Goal: Information Seeking & Learning: Learn about a topic

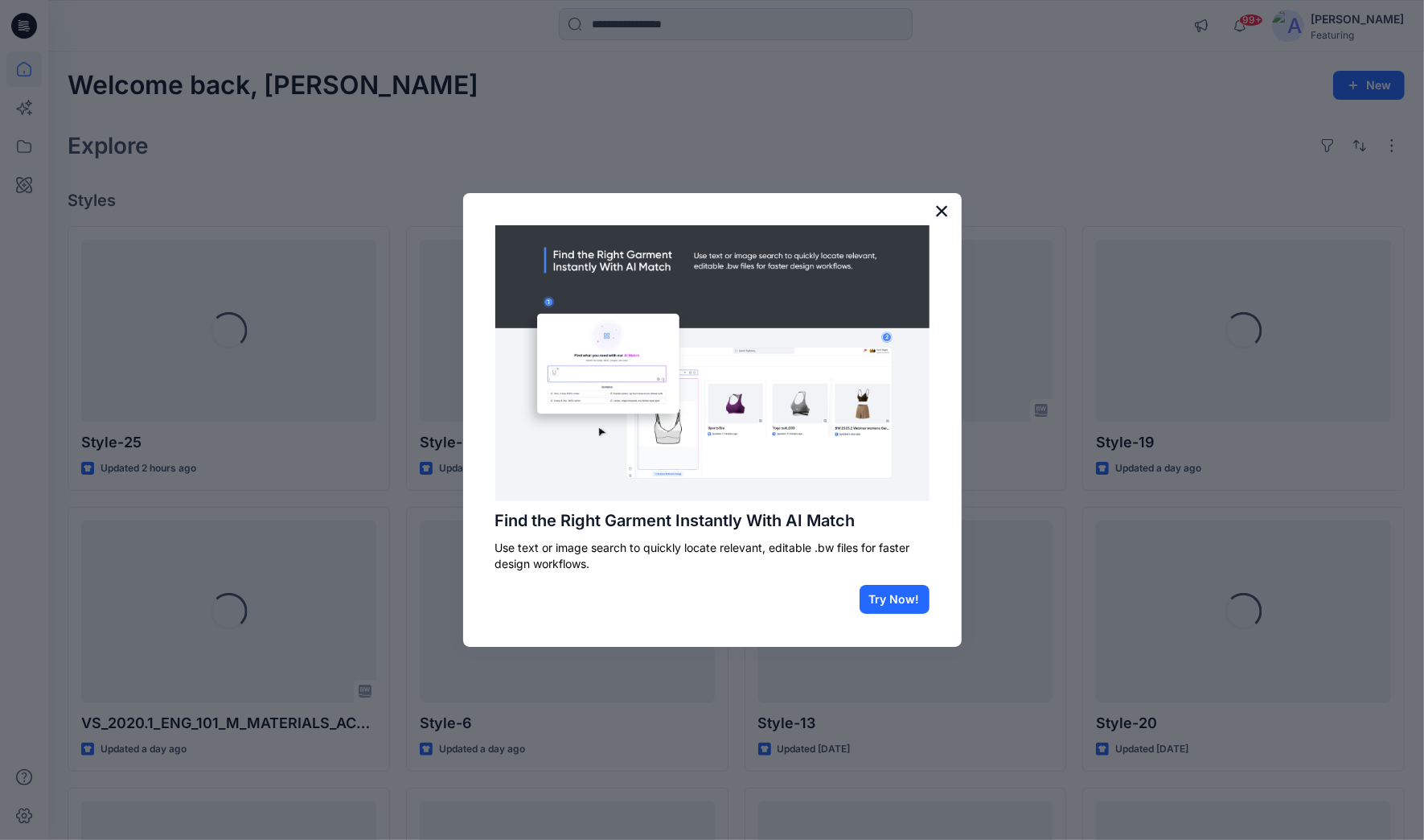
click at [944, 208] on button "×" at bounding box center [942, 210] width 16 height 25
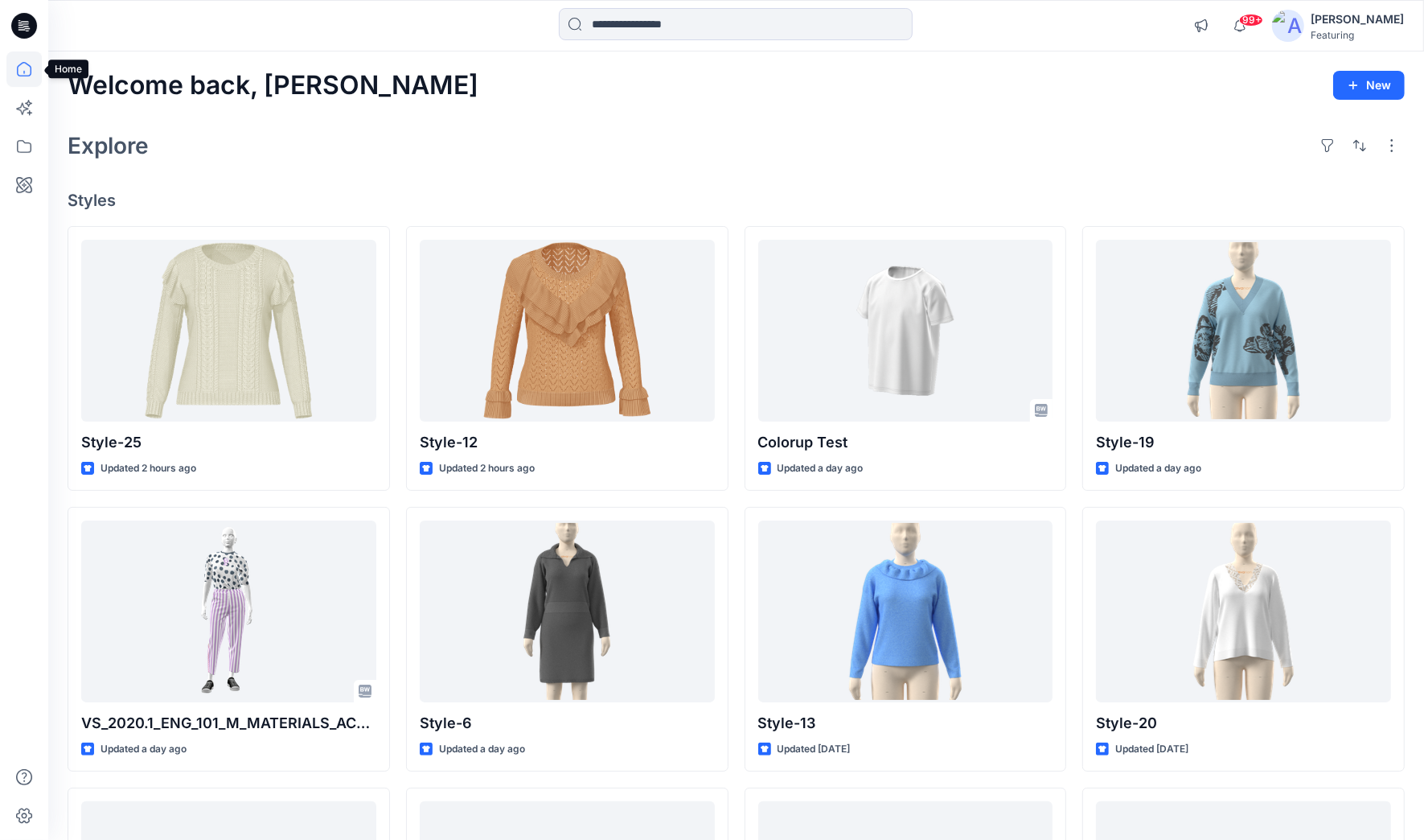
click at [25, 66] on icon at bounding box center [24, 69] width 35 height 35
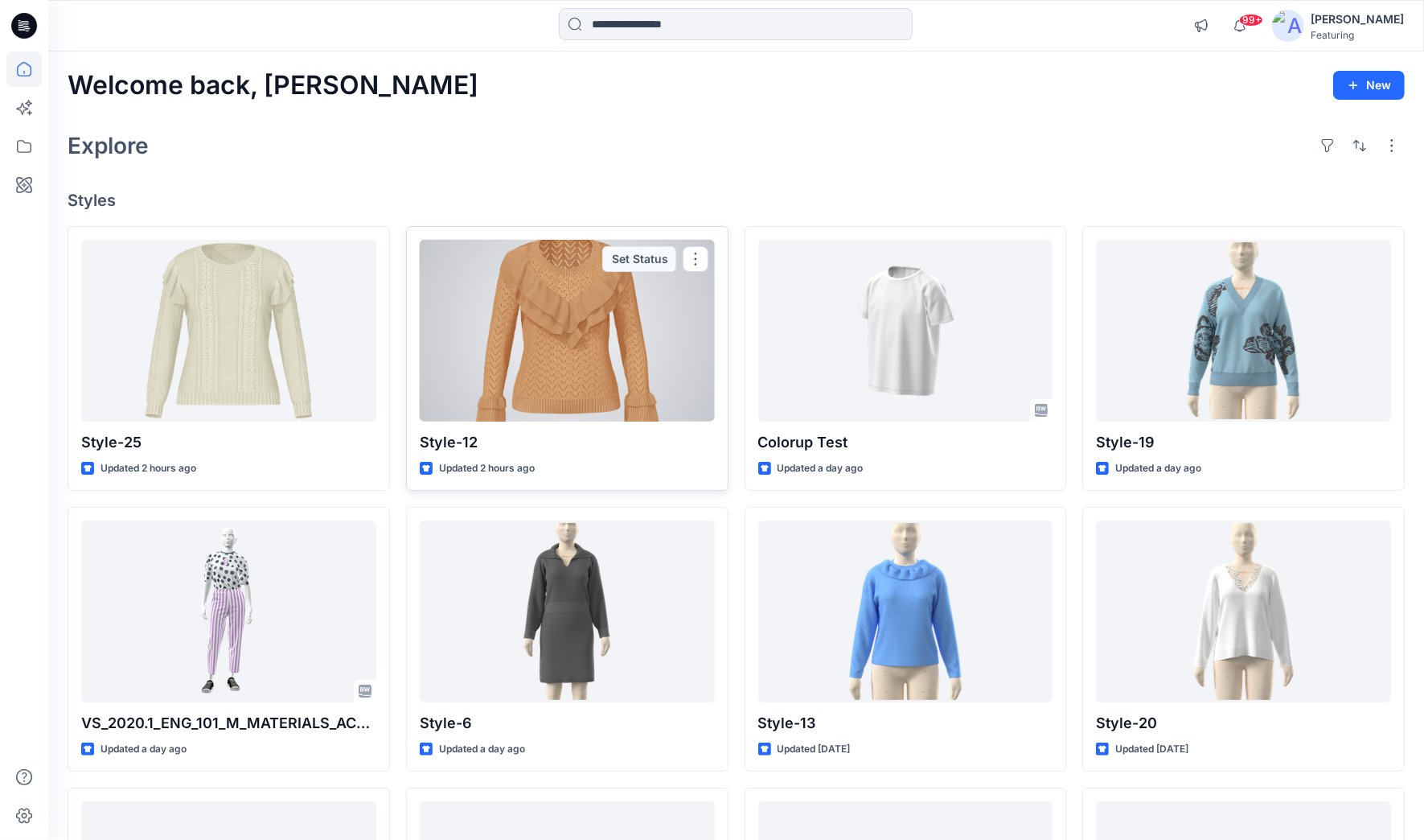
click at [523, 368] on div at bounding box center [568, 331] width 295 height 183
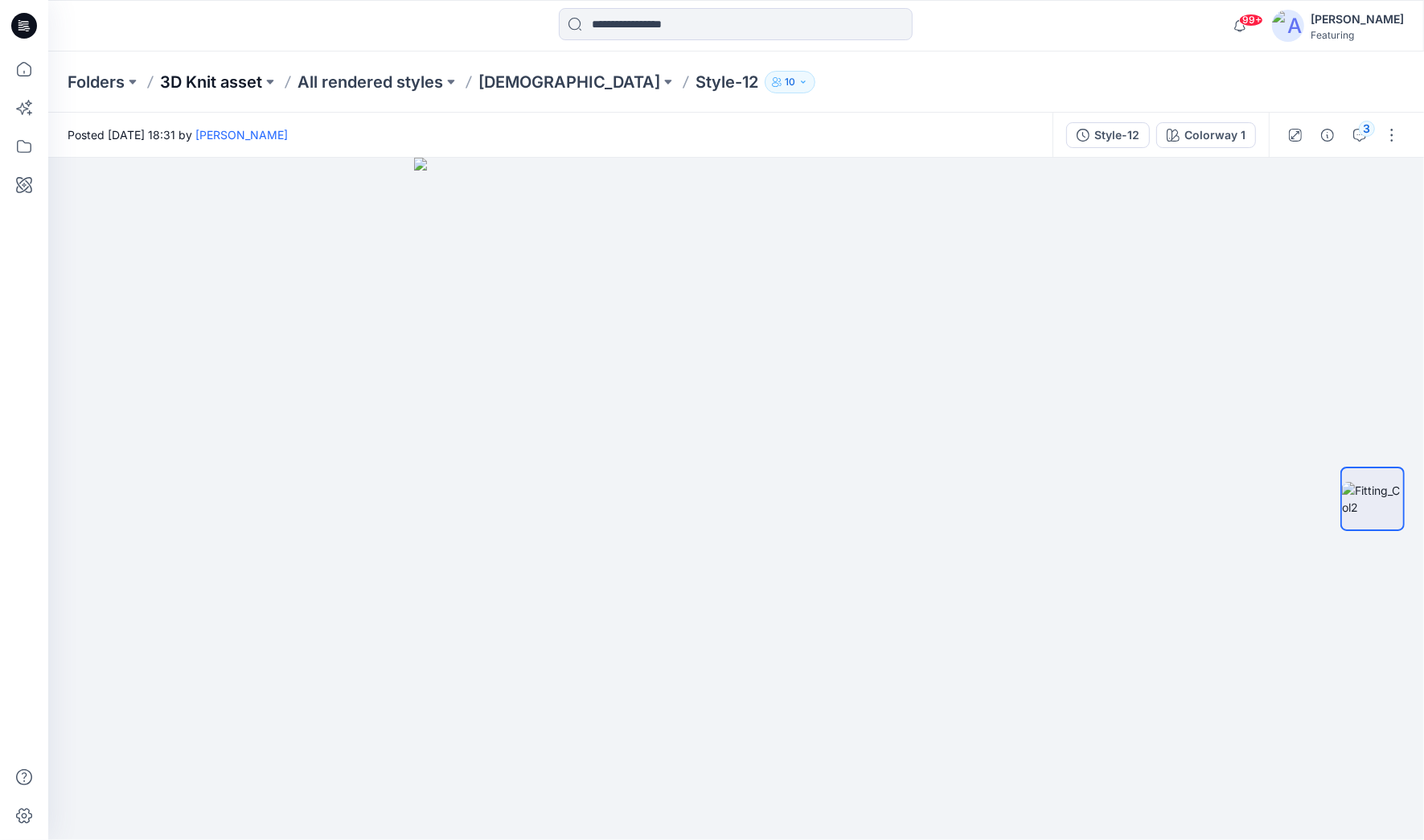
click at [217, 82] on p "3D Knit asset" at bounding box center [211, 81] width 103 height 22
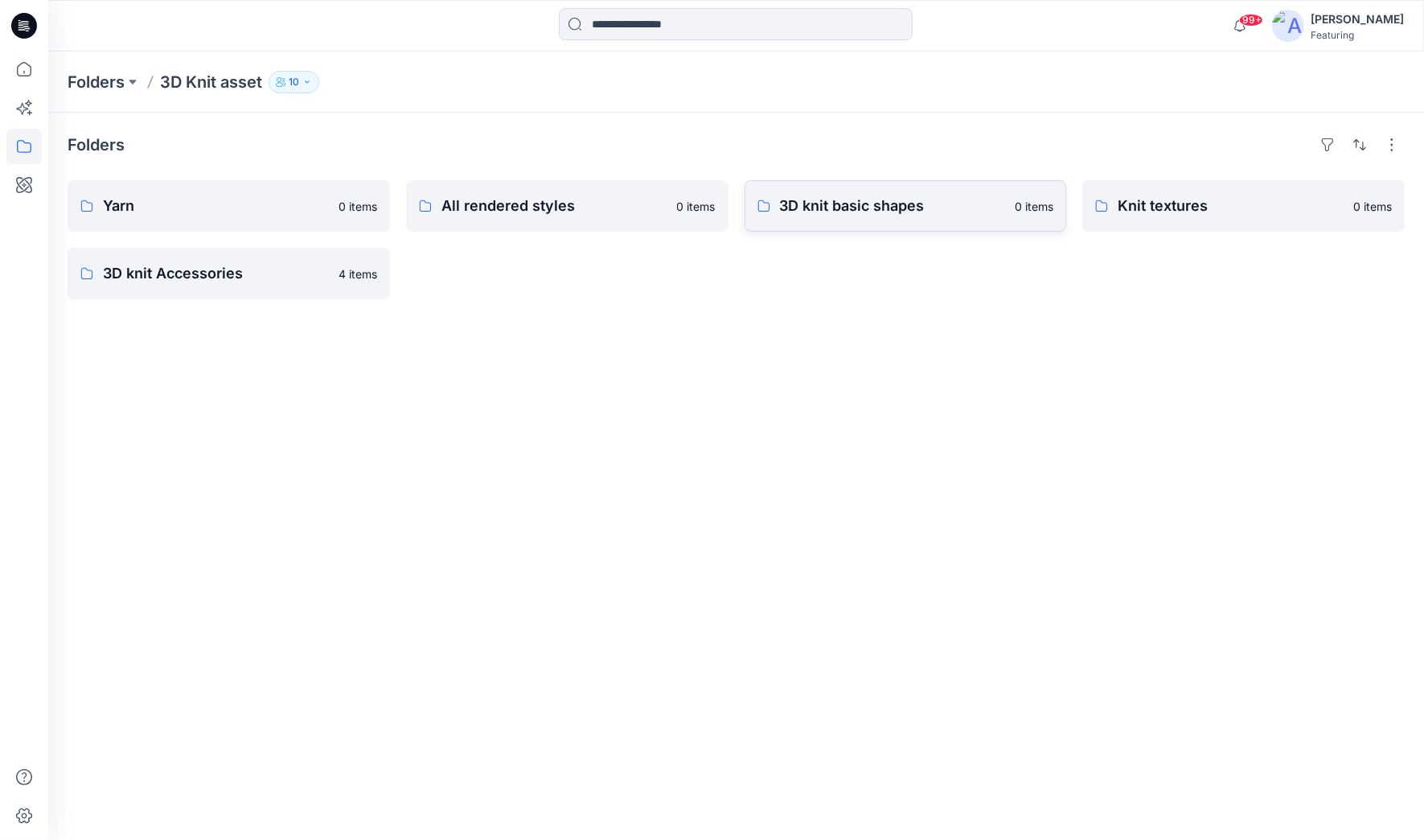
click at [852, 212] on p "3D knit basic shapes" at bounding box center [893, 205] width 226 height 22
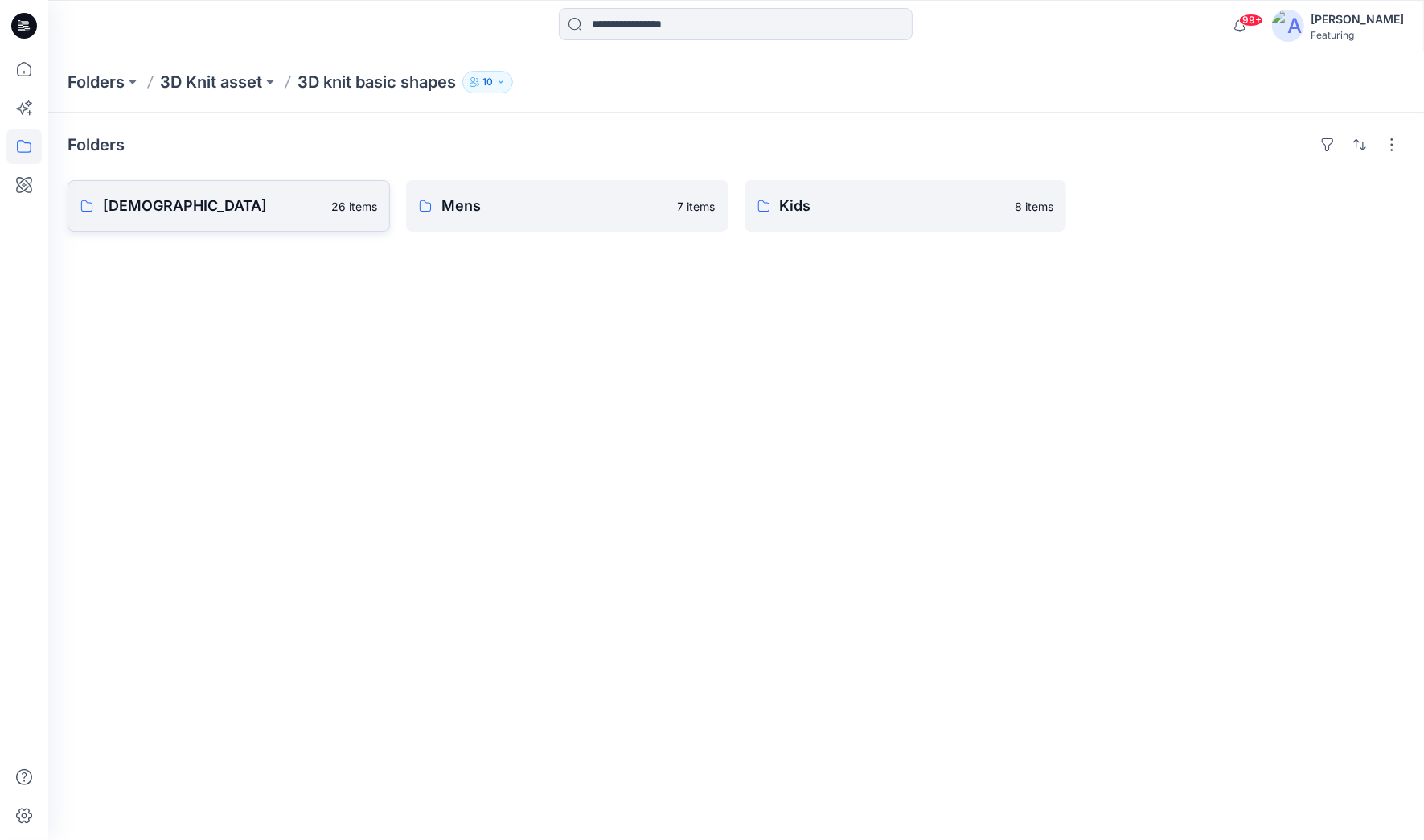
click at [196, 215] on p "[DEMOGRAPHIC_DATA]" at bounding box center [212, 205] width 219 height 22
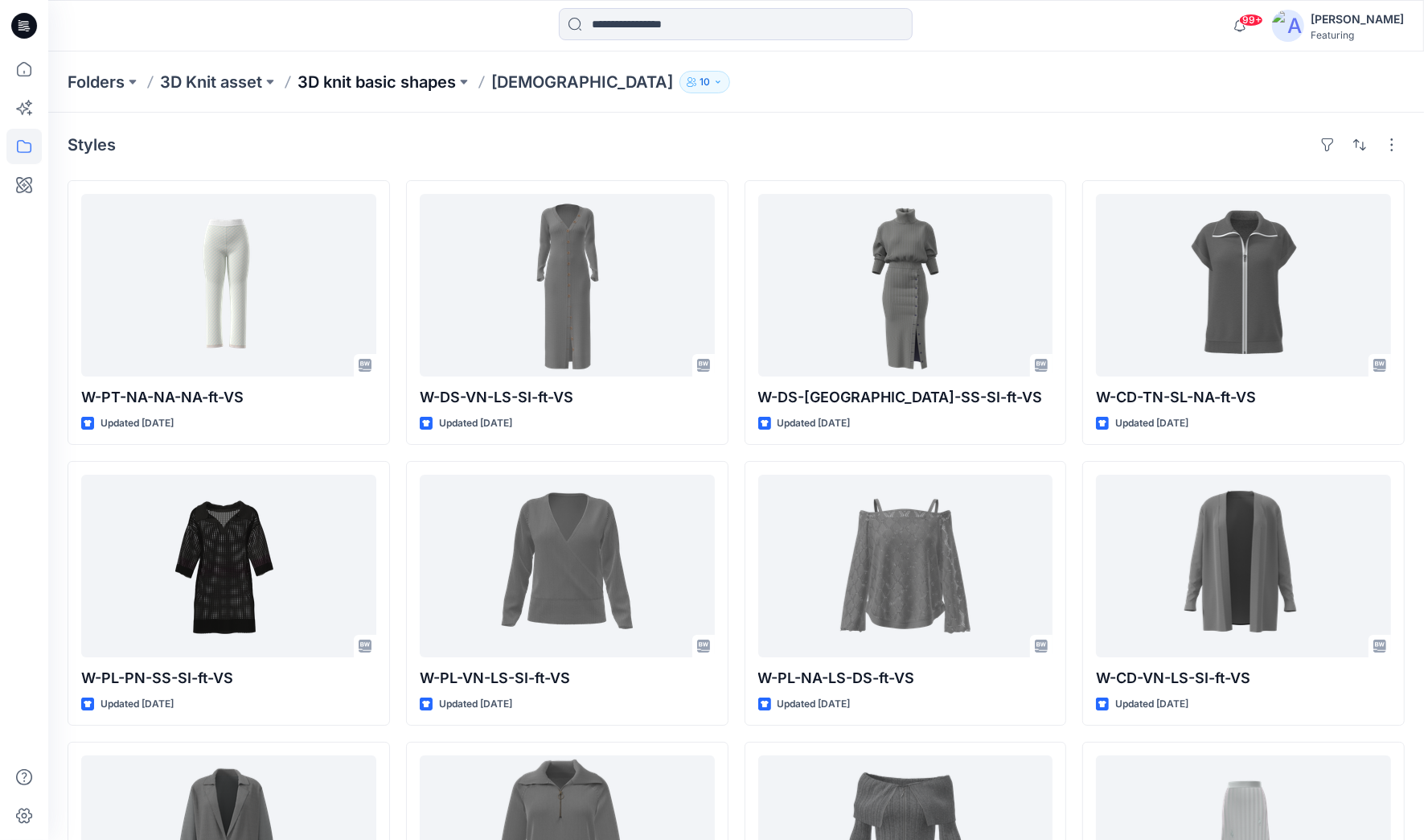
click at [353, 90] on p "3D knit basic shapes" at bounding box center [377, 81] width 158 height 22
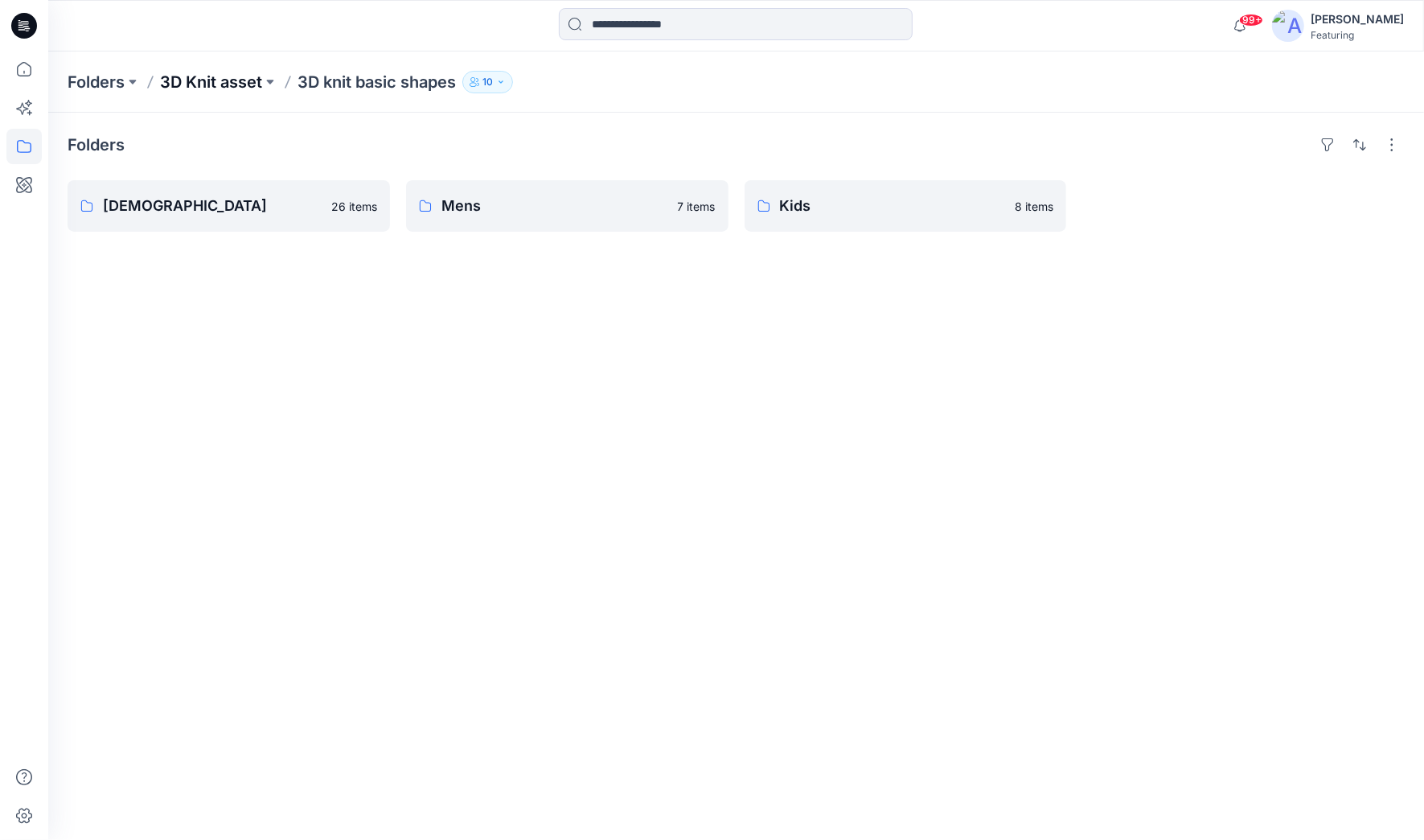
click at [219, 83] on p "3D Knit asset" at bounding box center [211, 81] width 103 height 22
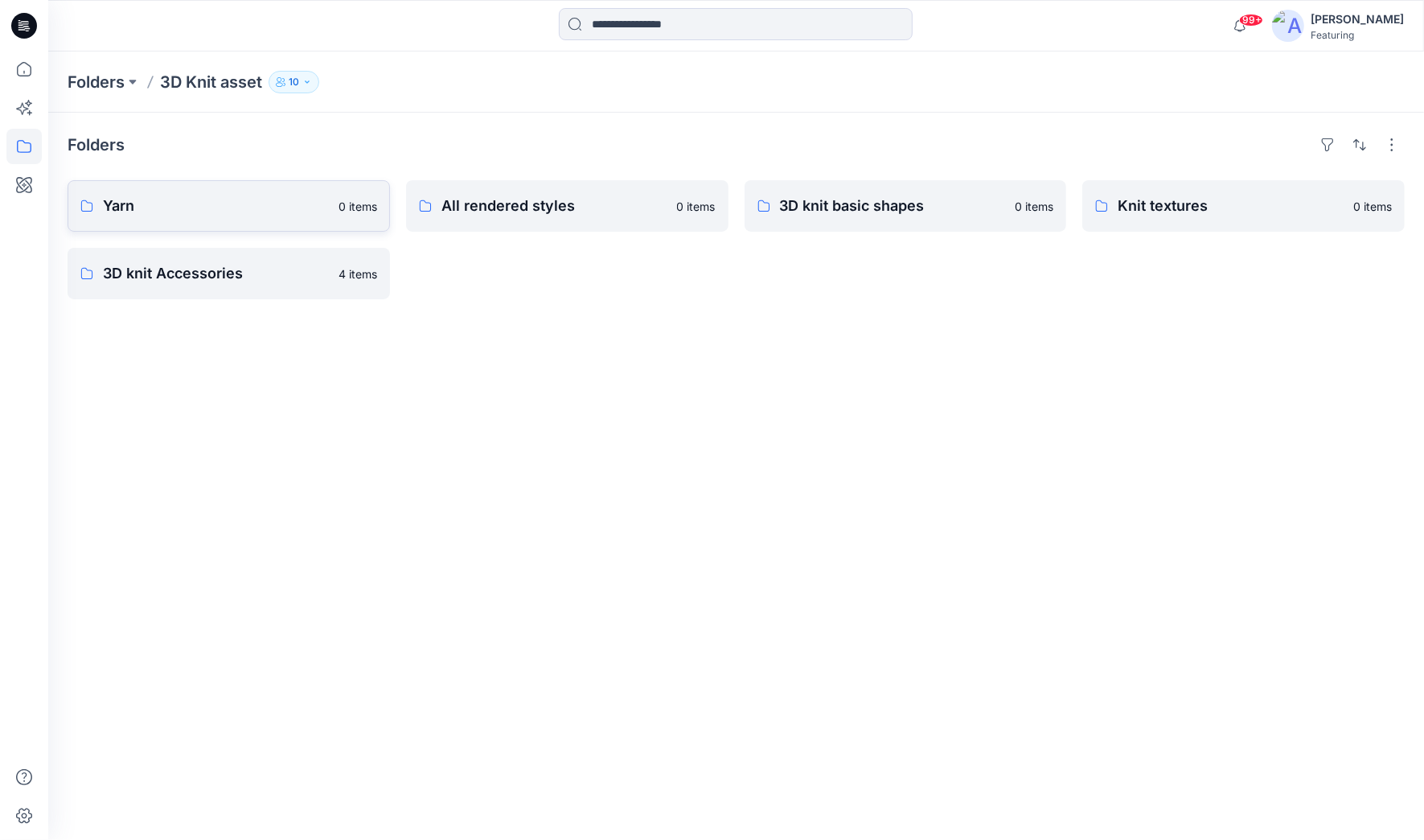
click at [171, 198] on p "Yarn" at bounding box center [216, 205] width 226 height 22
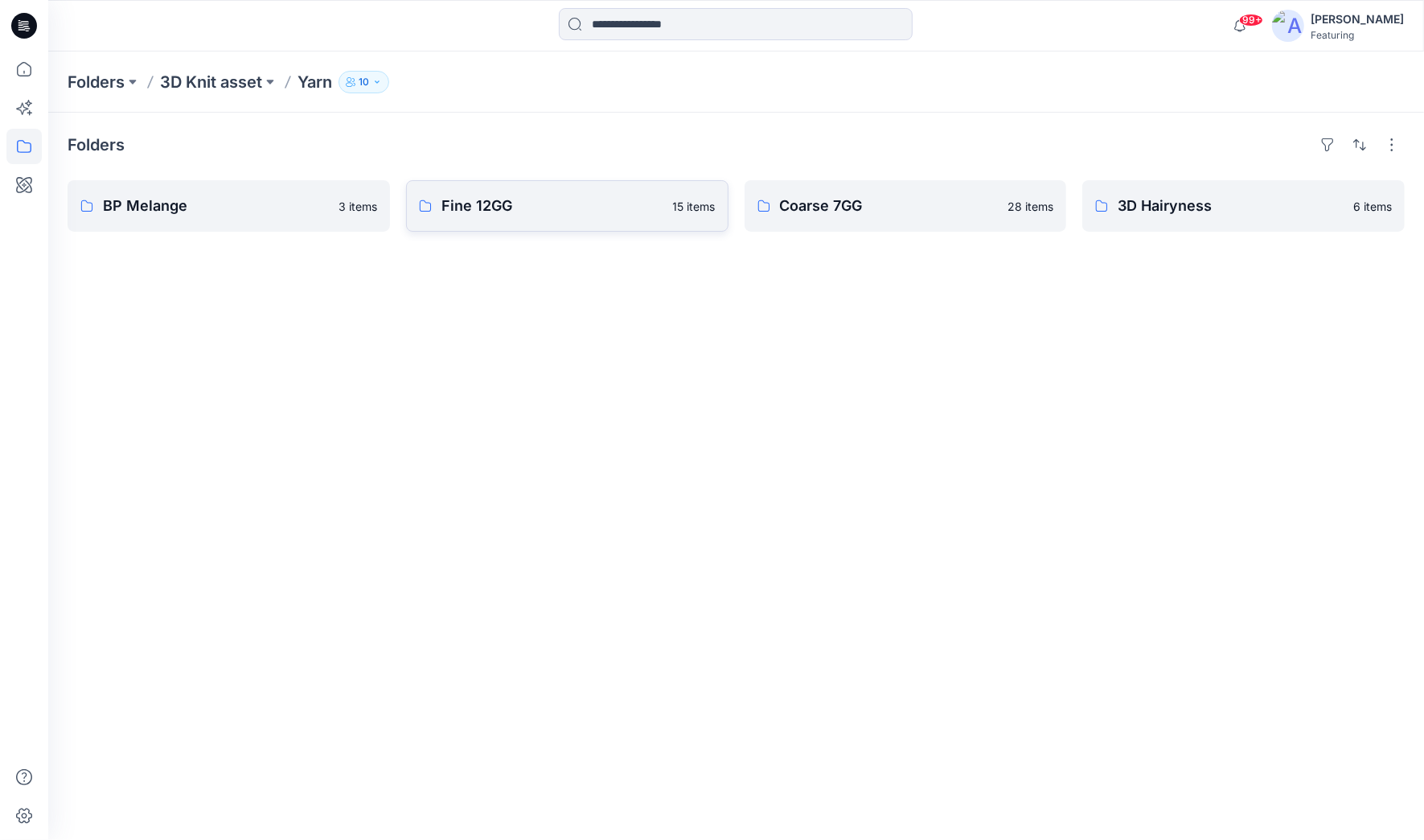
click at [597, 212] on p "Fine 12GG" at bounding box center [552, 205] width 222 height 22
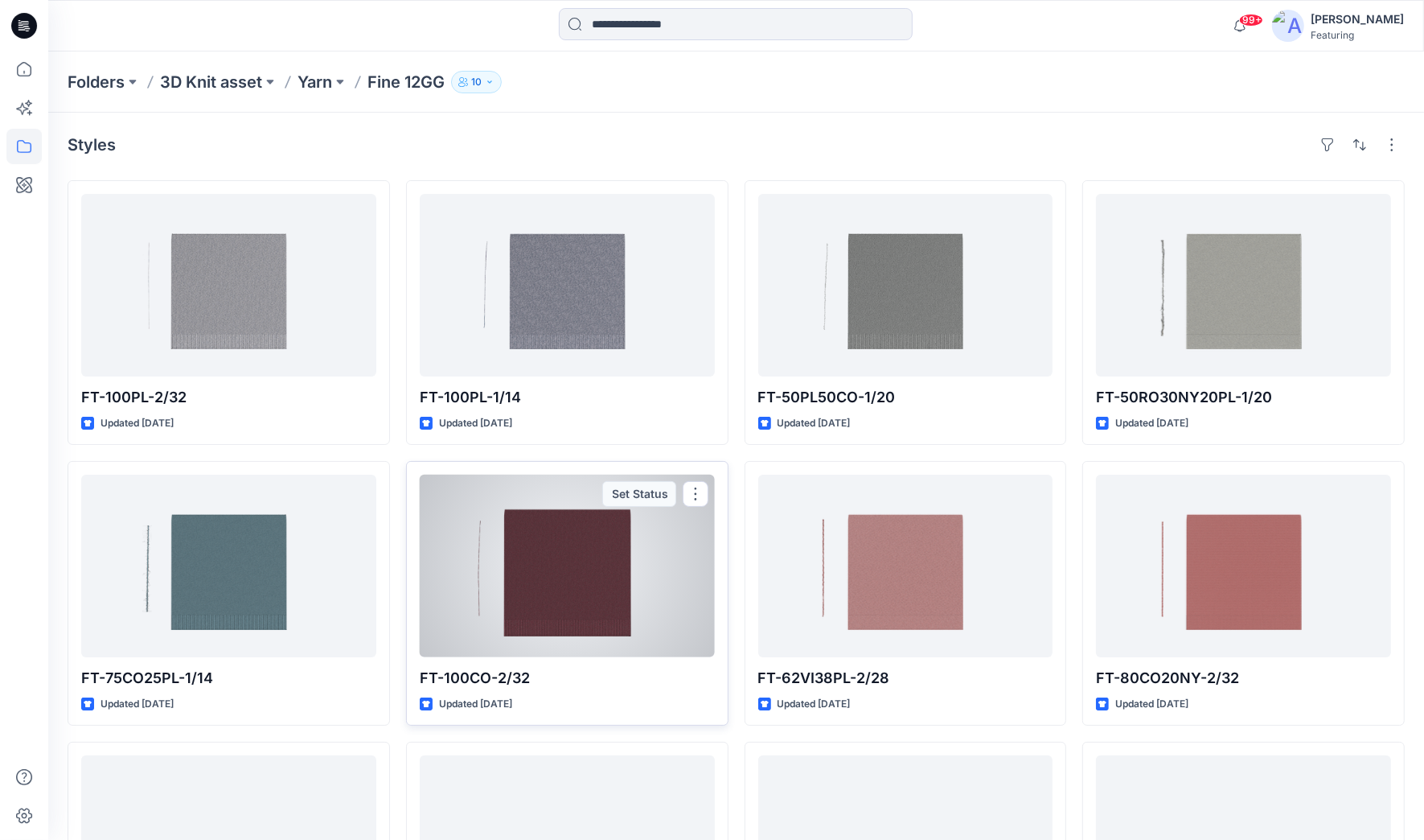
click at [562, 573] on div at bounding box center [568, 565] width 295 height 183
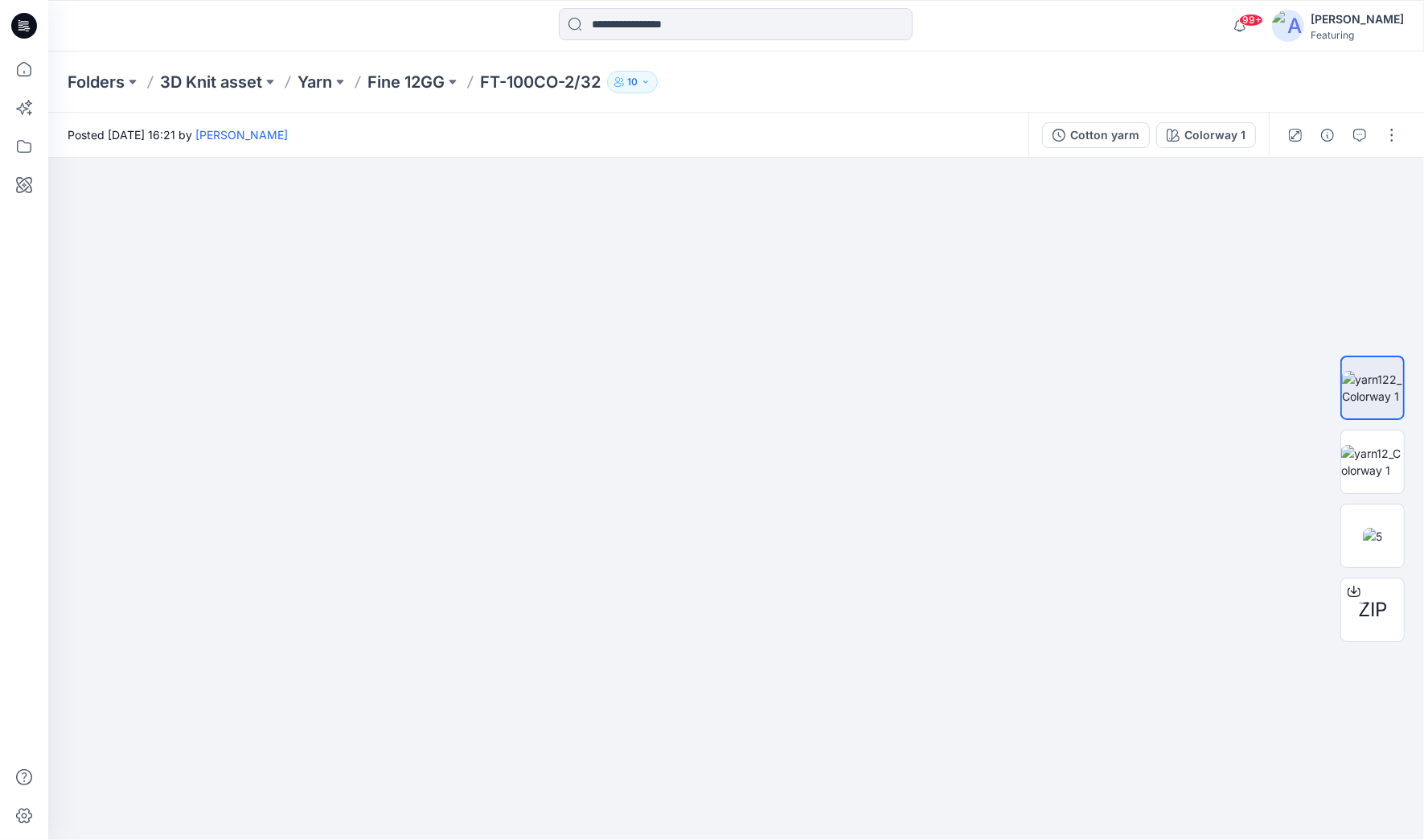
drag, startPoint x: 824, startPoint y: 481, endPoint x: 804, endPoint y: 58, distance: 423.5
click at [804, 60] on div "Folders 3D Knit asset Yarn Fine 12GG FT-100CO-2/32 10 Posted [DATE] 16:21 by [P…" at bounding box center [737, 445] width 1376 height 788
click at [1355, 135] on icon "button" at bounding box center [1360, 135] width 13 height 13
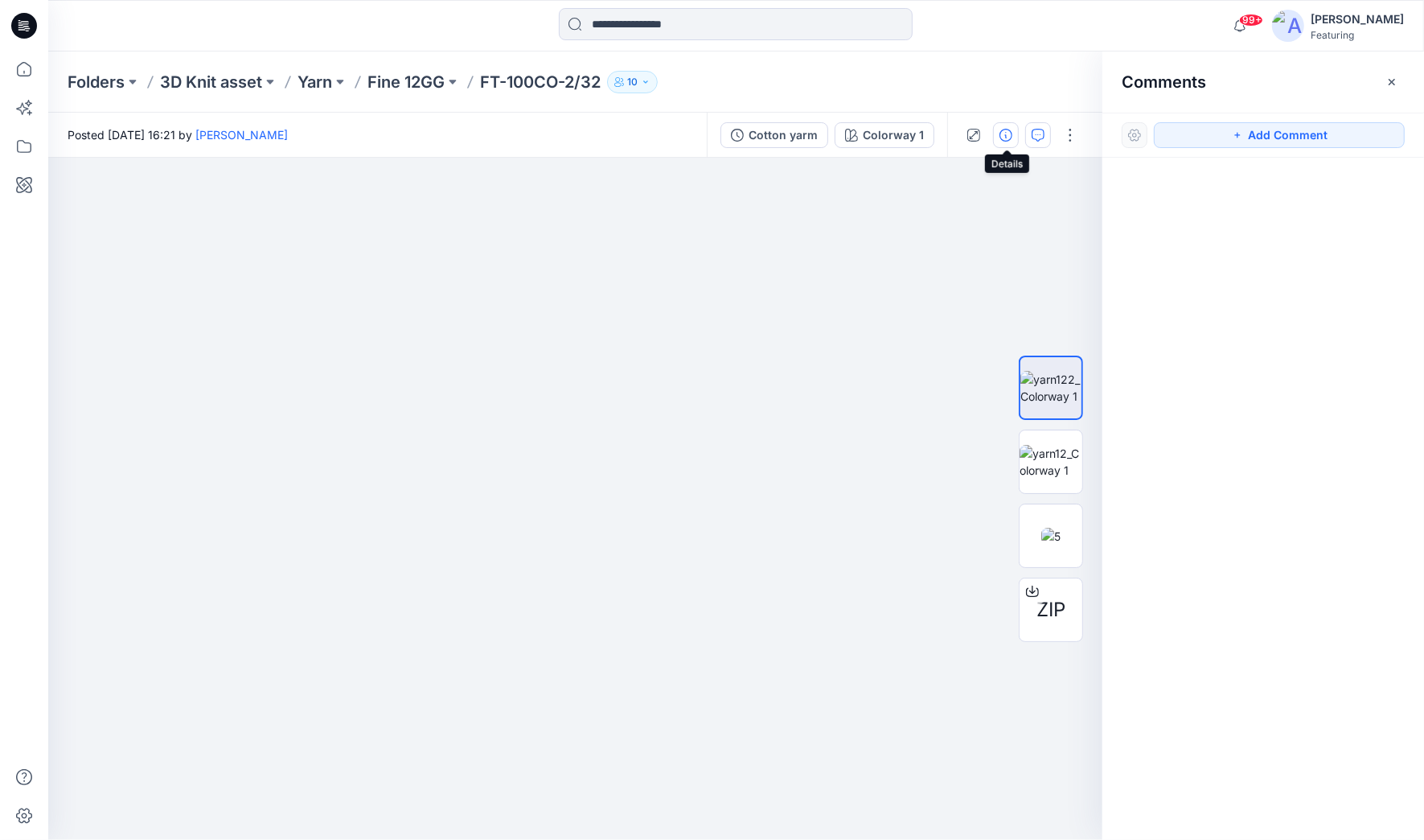
click at [1011, 137] on icon "button" at bounding box center [1006, 135] width 13 height 13
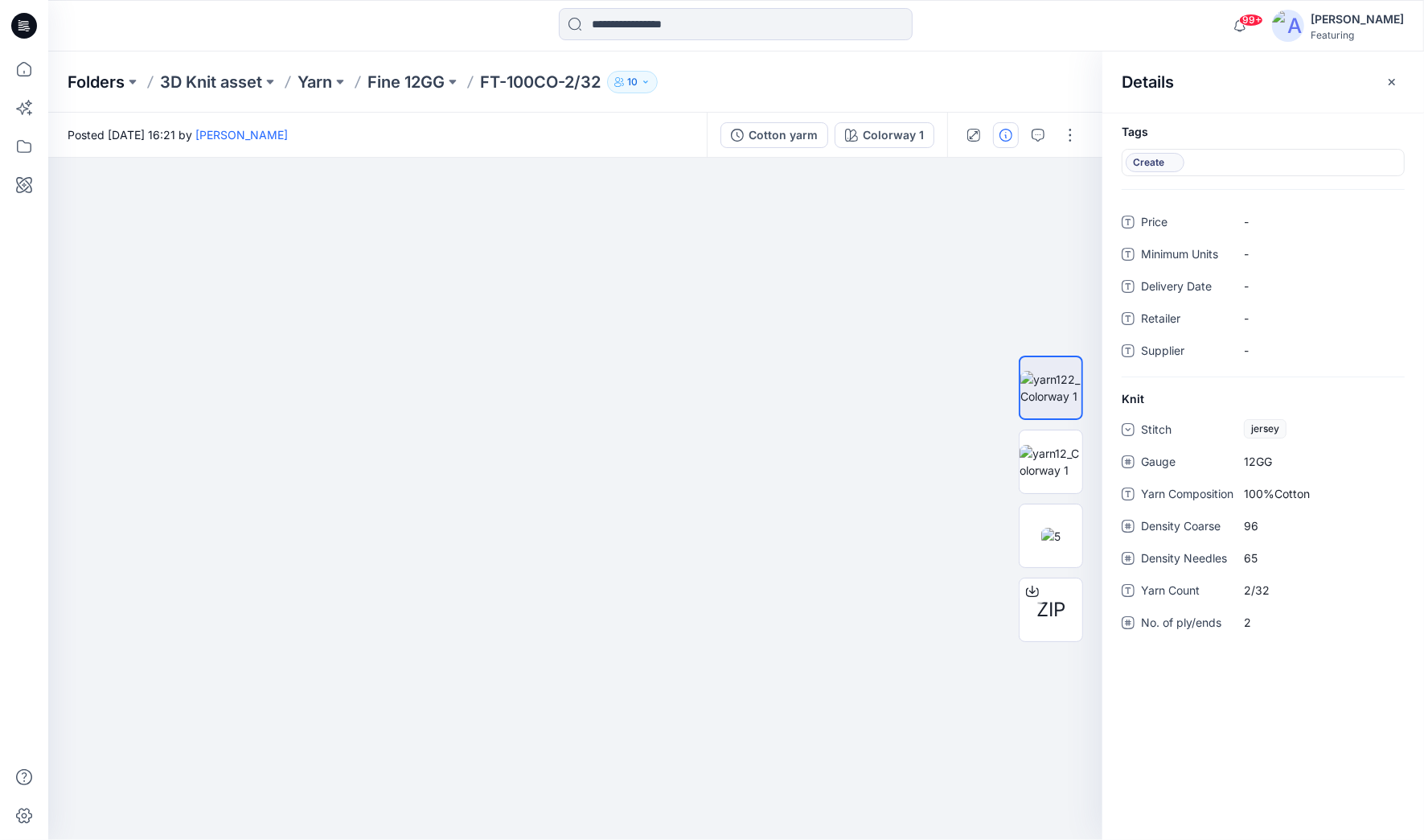
click at [122, 75] on p "Folders" at bounding box center [96, 81] width 57 height 22
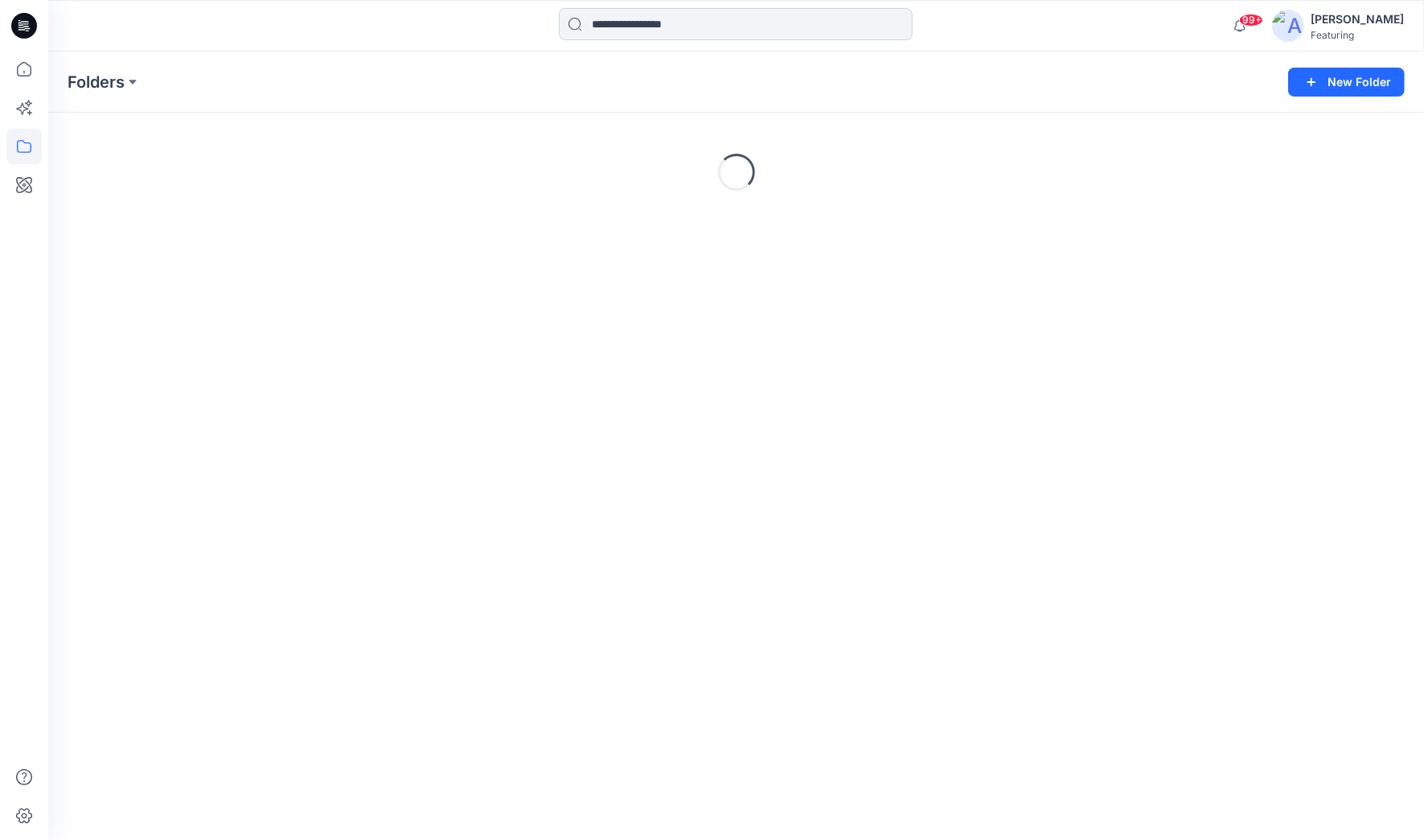
click at [744, 22] on input at bounding box center [735, 24] width 354 height 32
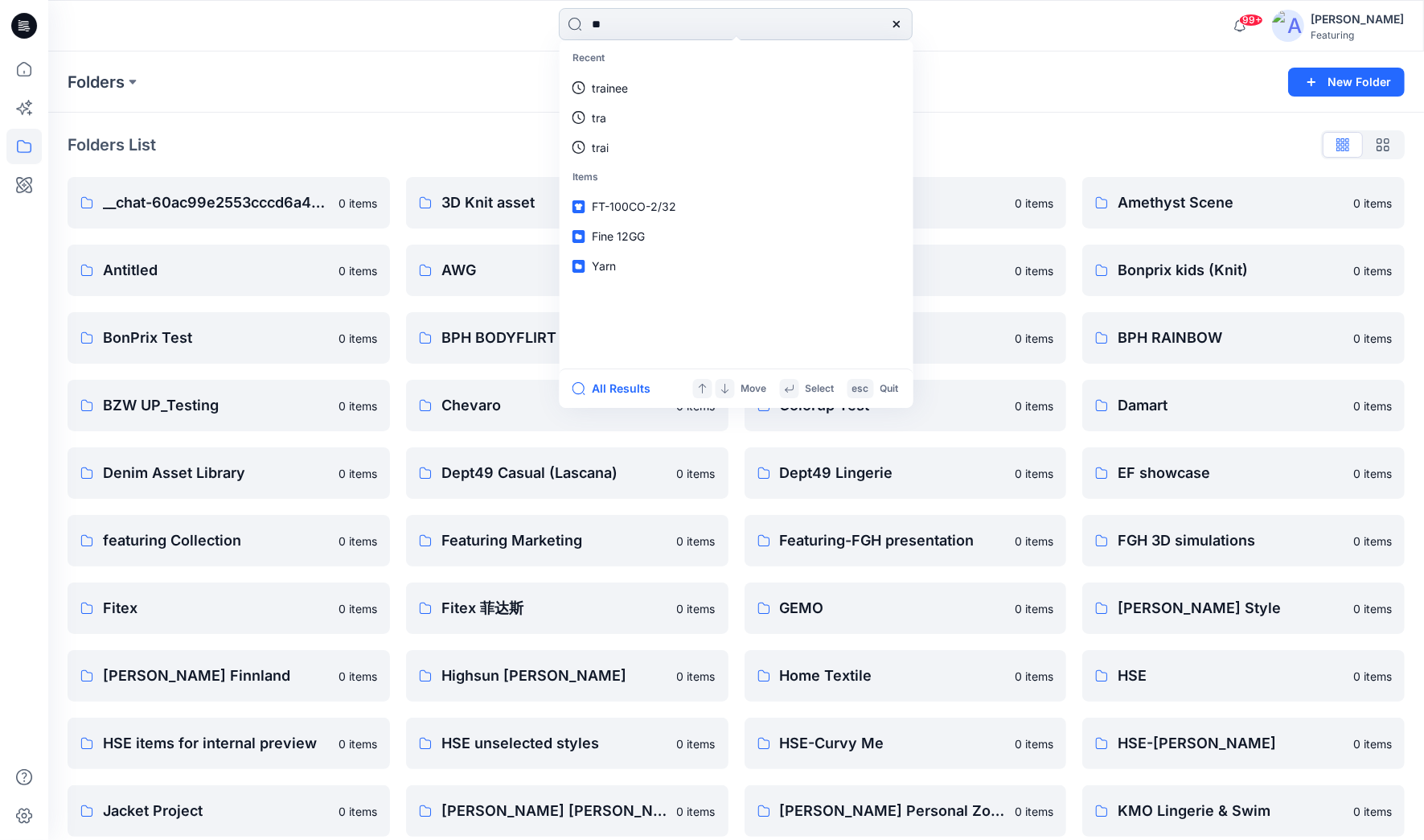
type input "***"
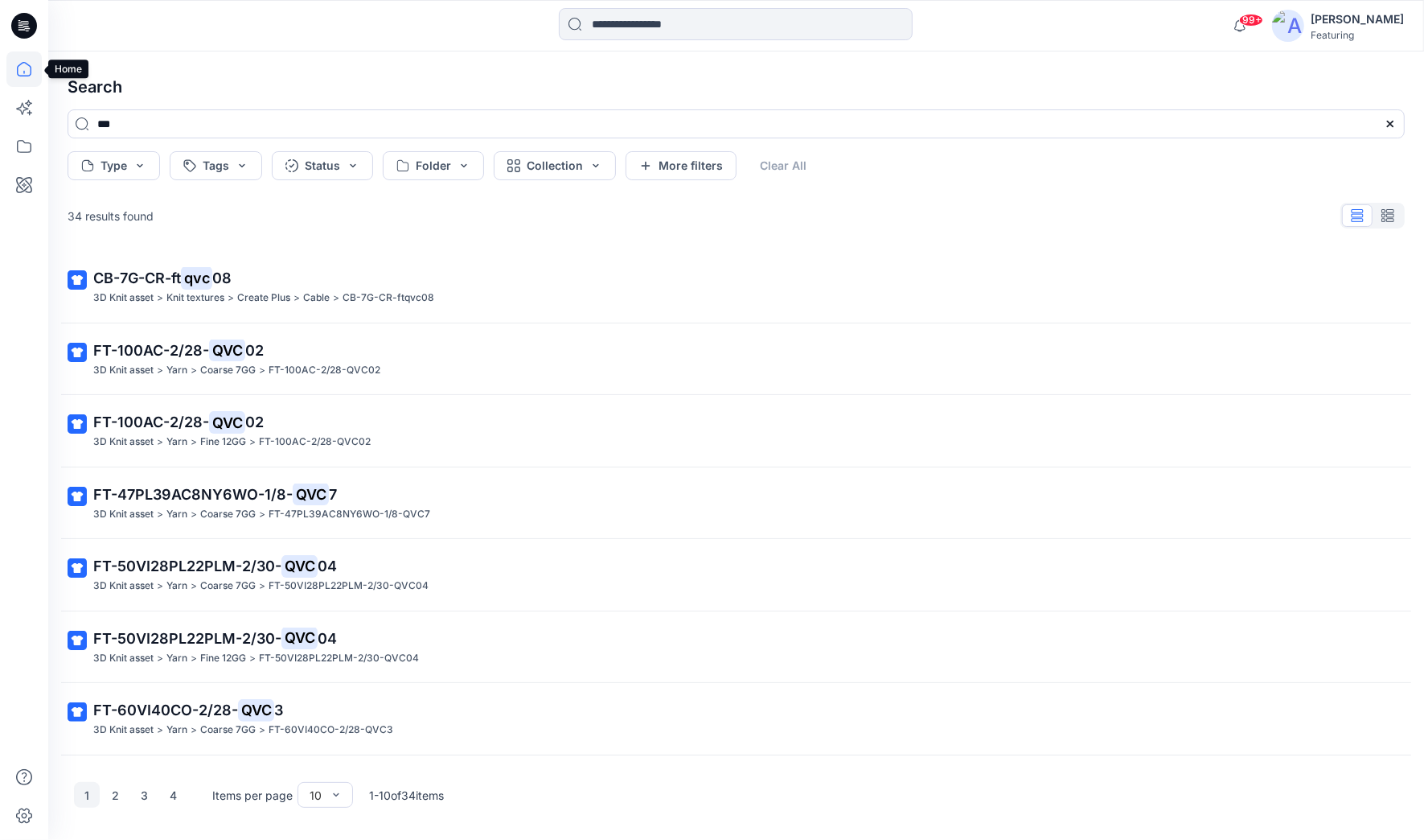
click at [16, 62] on icon at bounding box center [24, 69] width 35 height 35
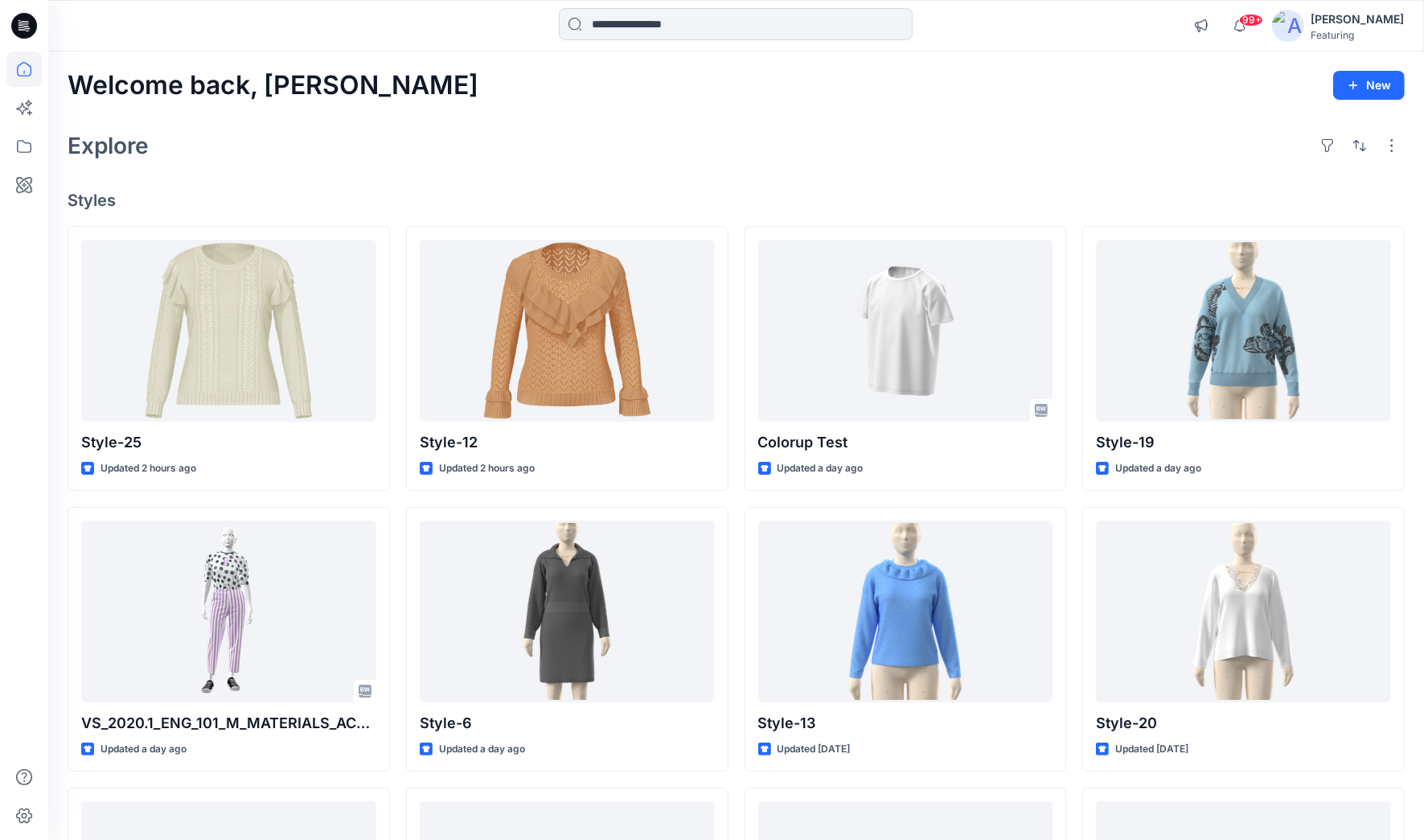
click at [25, 30] on icon at bounding box center [27, 30] width 4 height 1
click at [24, 139] on icon at bounding box center [24, 146] width 35 height 35
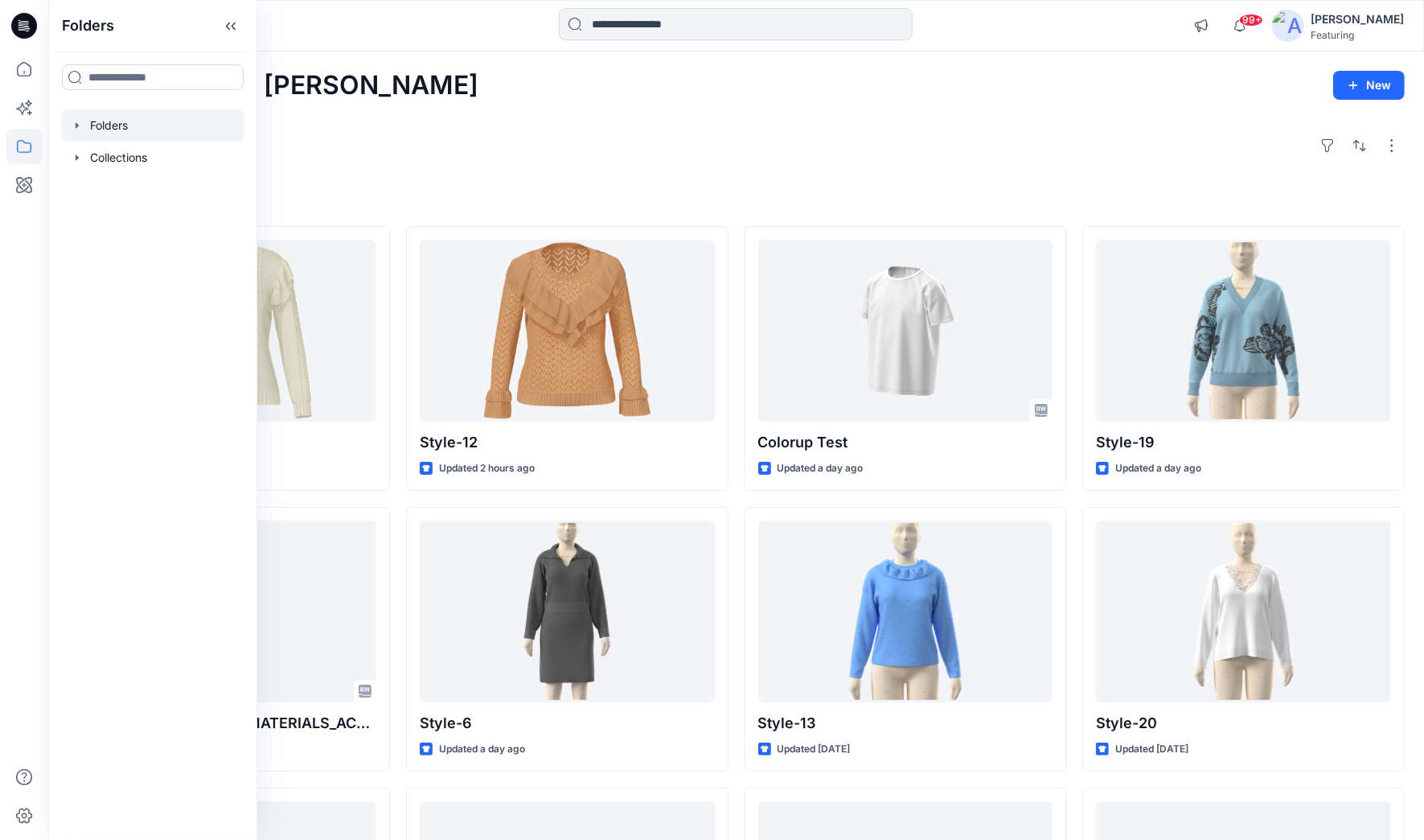
click at [79, 124] on icon "button" at bounding box center [77, 126] width 13 height 13
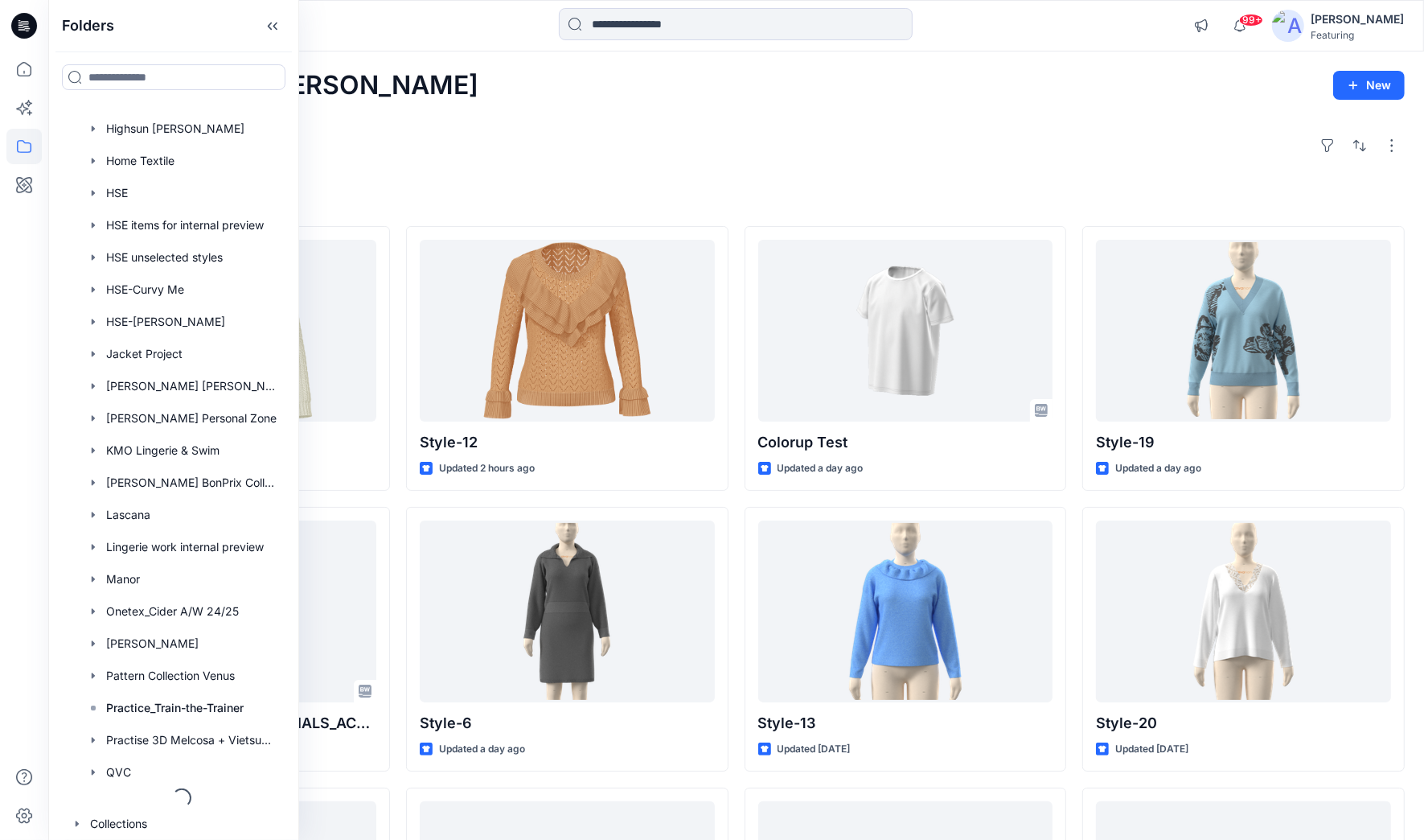
scroll to position [289, 0]
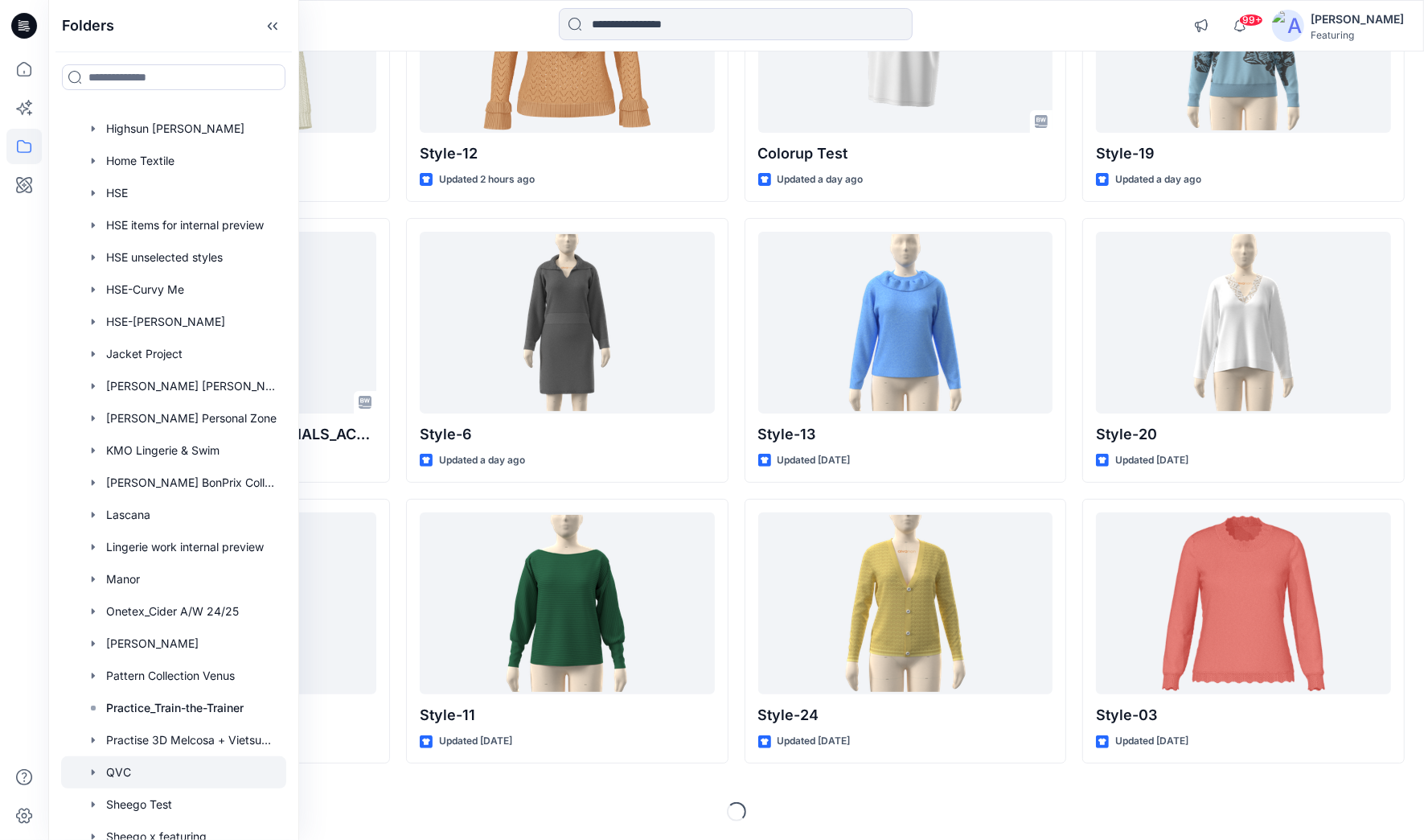
click at [122, 774] on div at bounding box center [174, 772] width 226 height 32
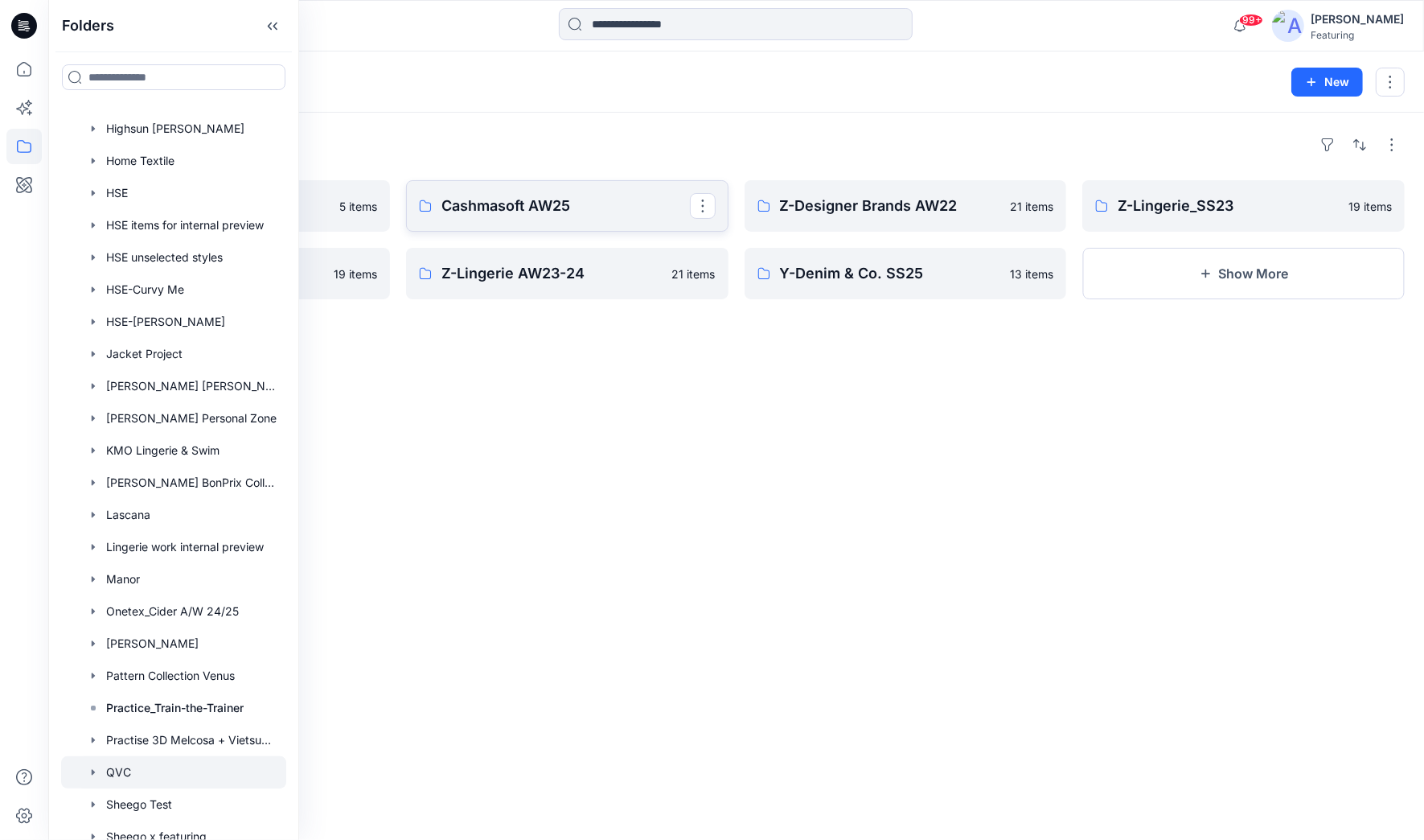
click at [546, 199] on p "Cashmasoft AW25" at bounding box center [565, 205] width 249 height 22
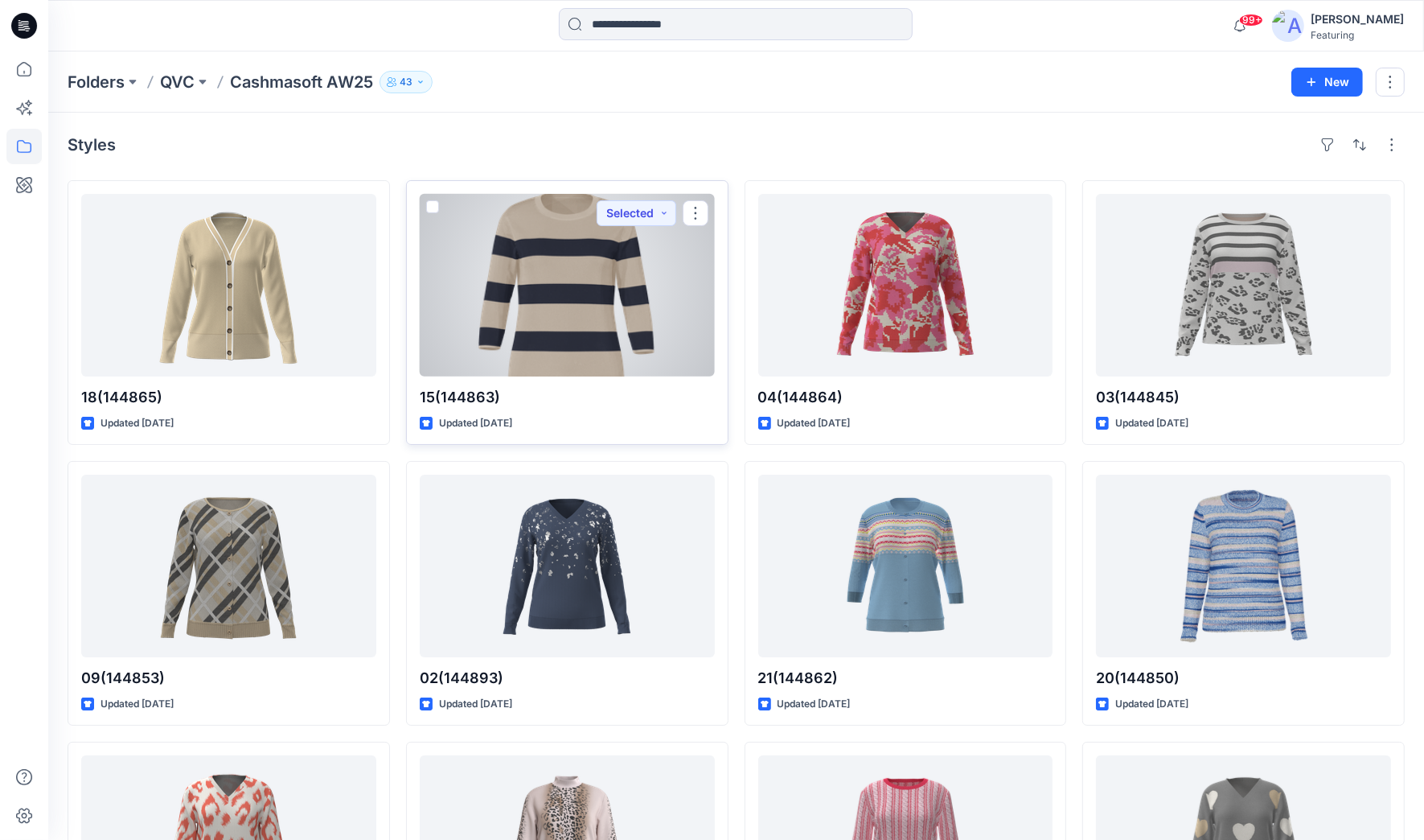
click at [574, 321] on div at bounding box center [568, 285] width 295 height 183
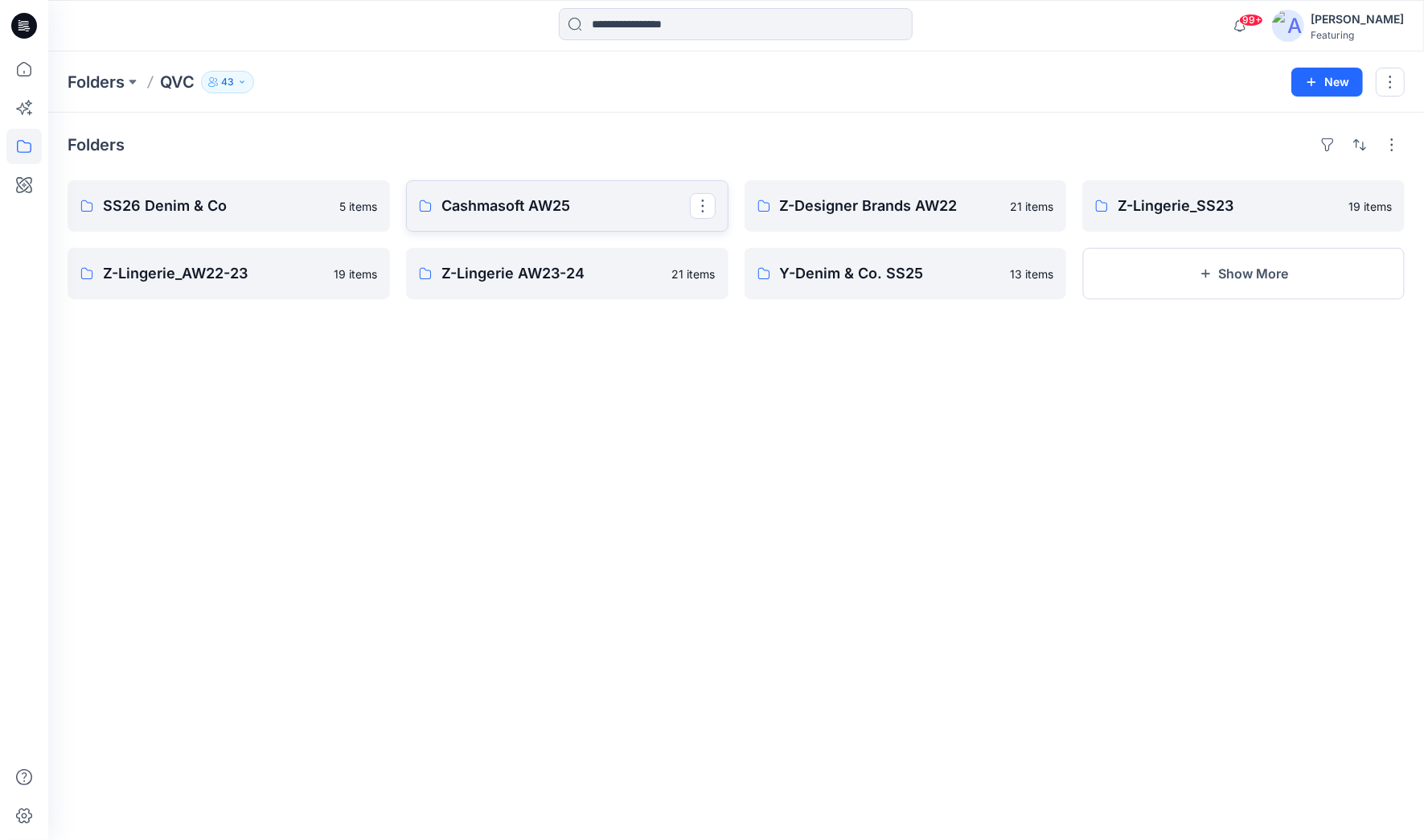
click at [550, 210] on p "Cashmasoft AW25" at bounding box center [565, 205] width 249 height 22
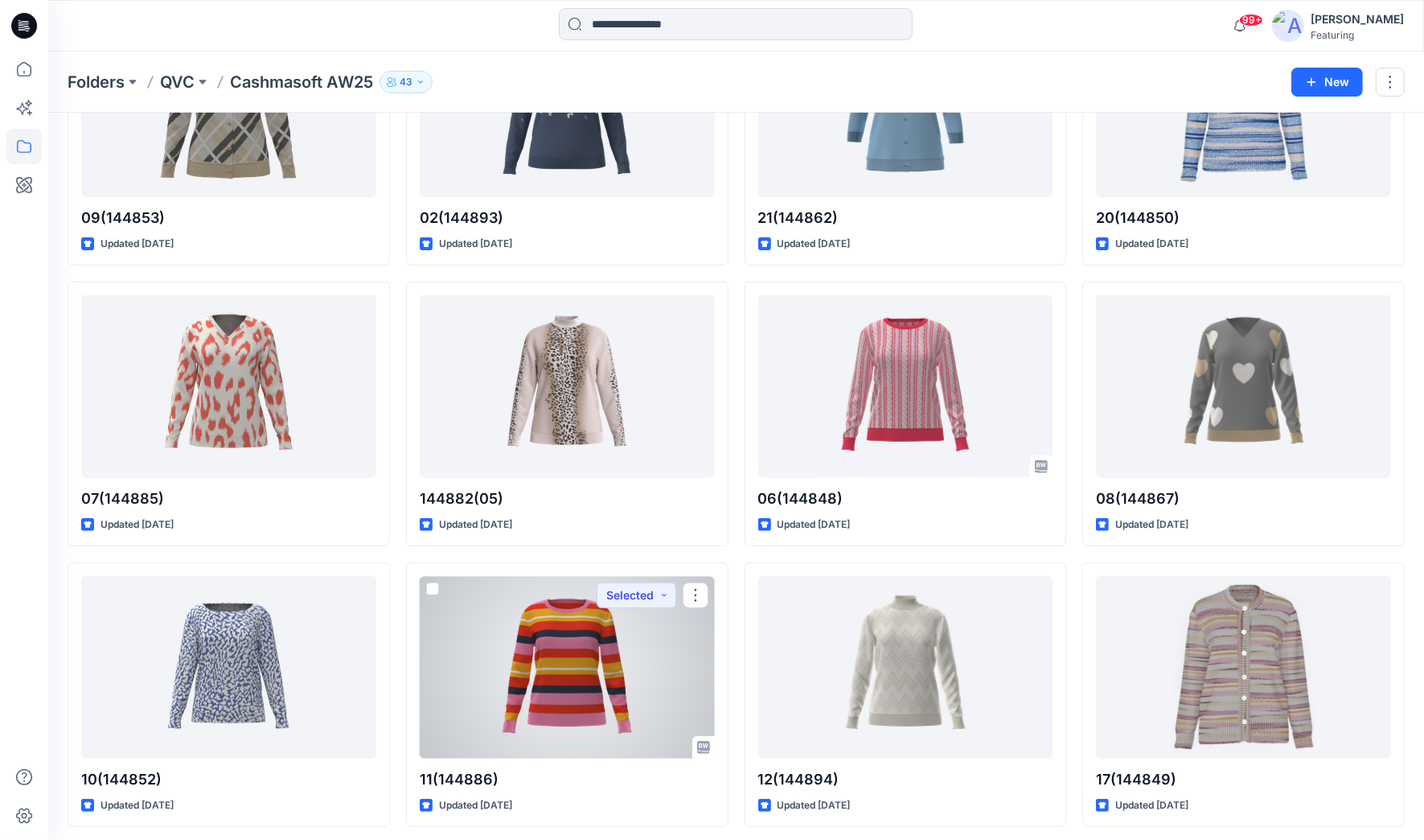
scroll to position [448, 0]
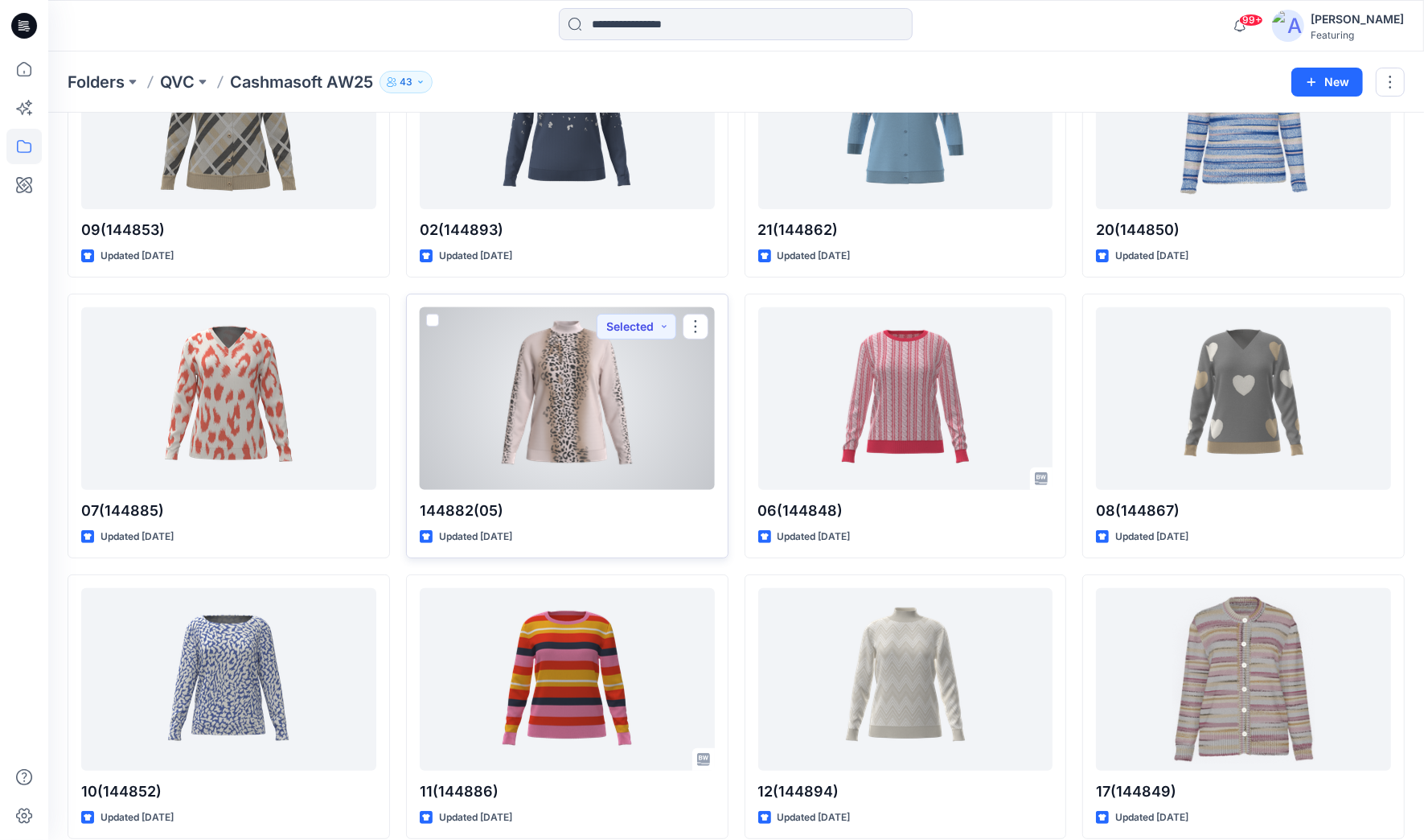
click at [602, 463] on div at bounding box center [568, 399] width 295 height 183
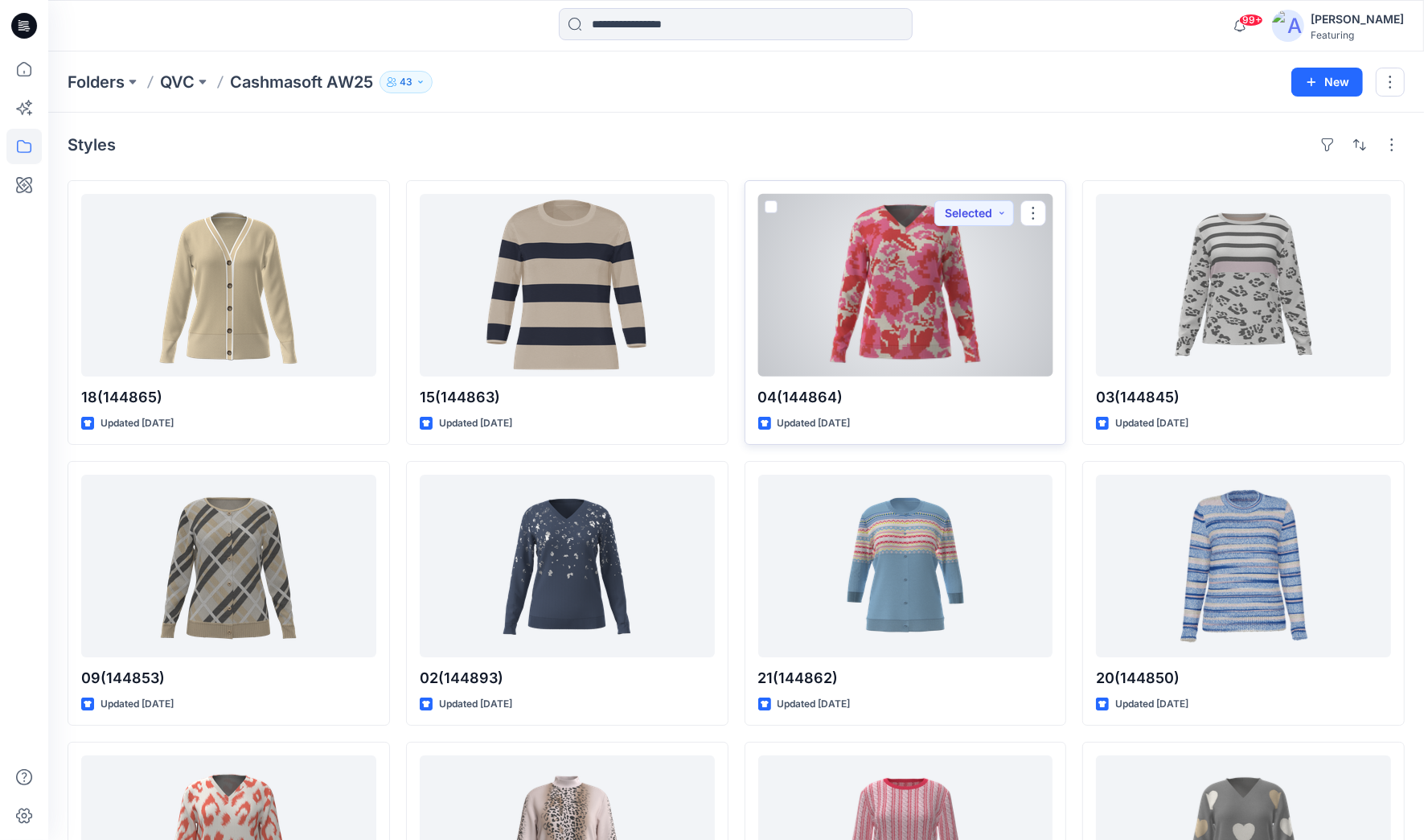
click at [902, 354] on div at bounding box center [906, 285] width 295 height 183
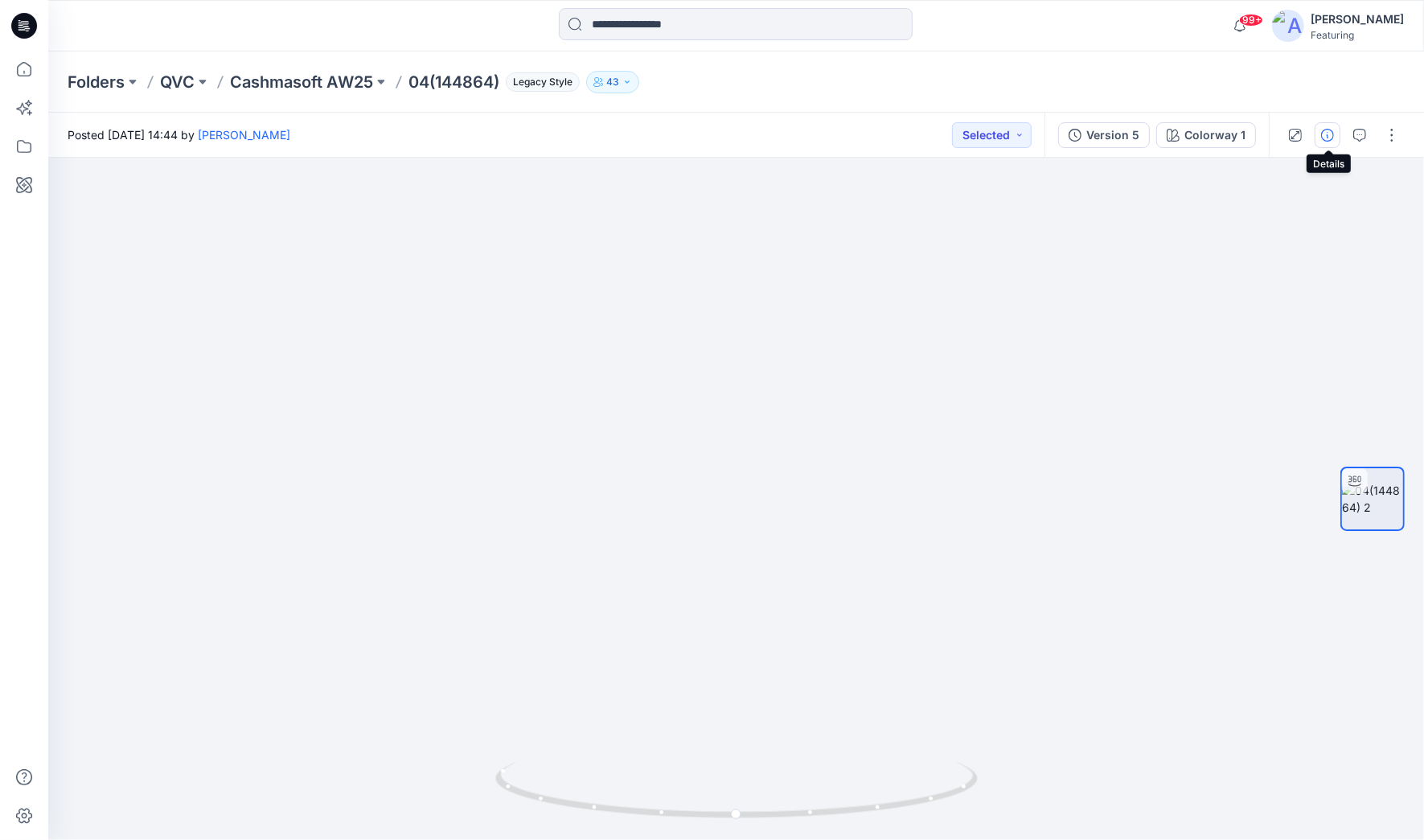
click at [1332, 130] on icon "button" at bounding box center [1328, 135] width 13 height 13
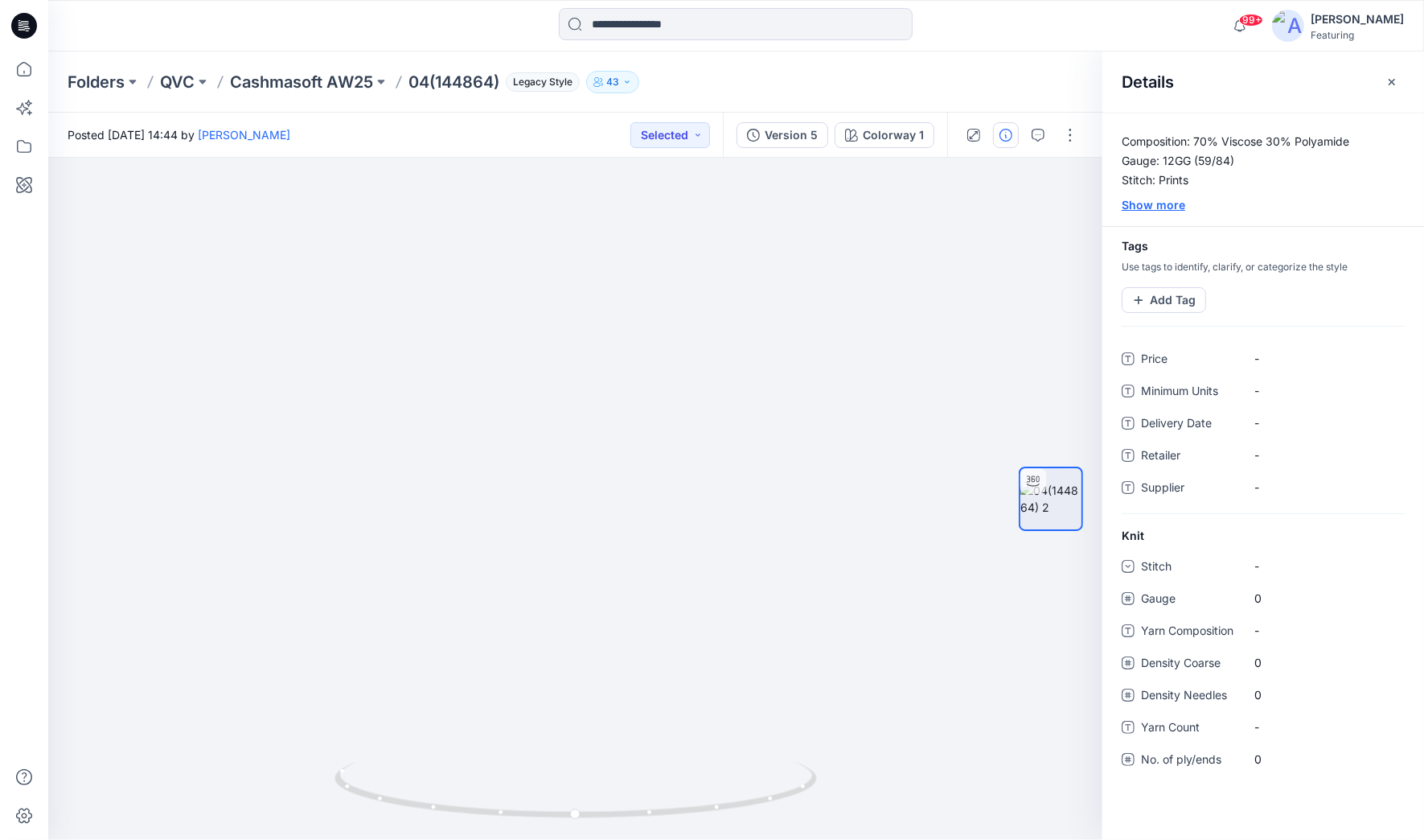
click at [1165, 208] on div "Show more" at bounding box center [1263, 204] width 322 height 17
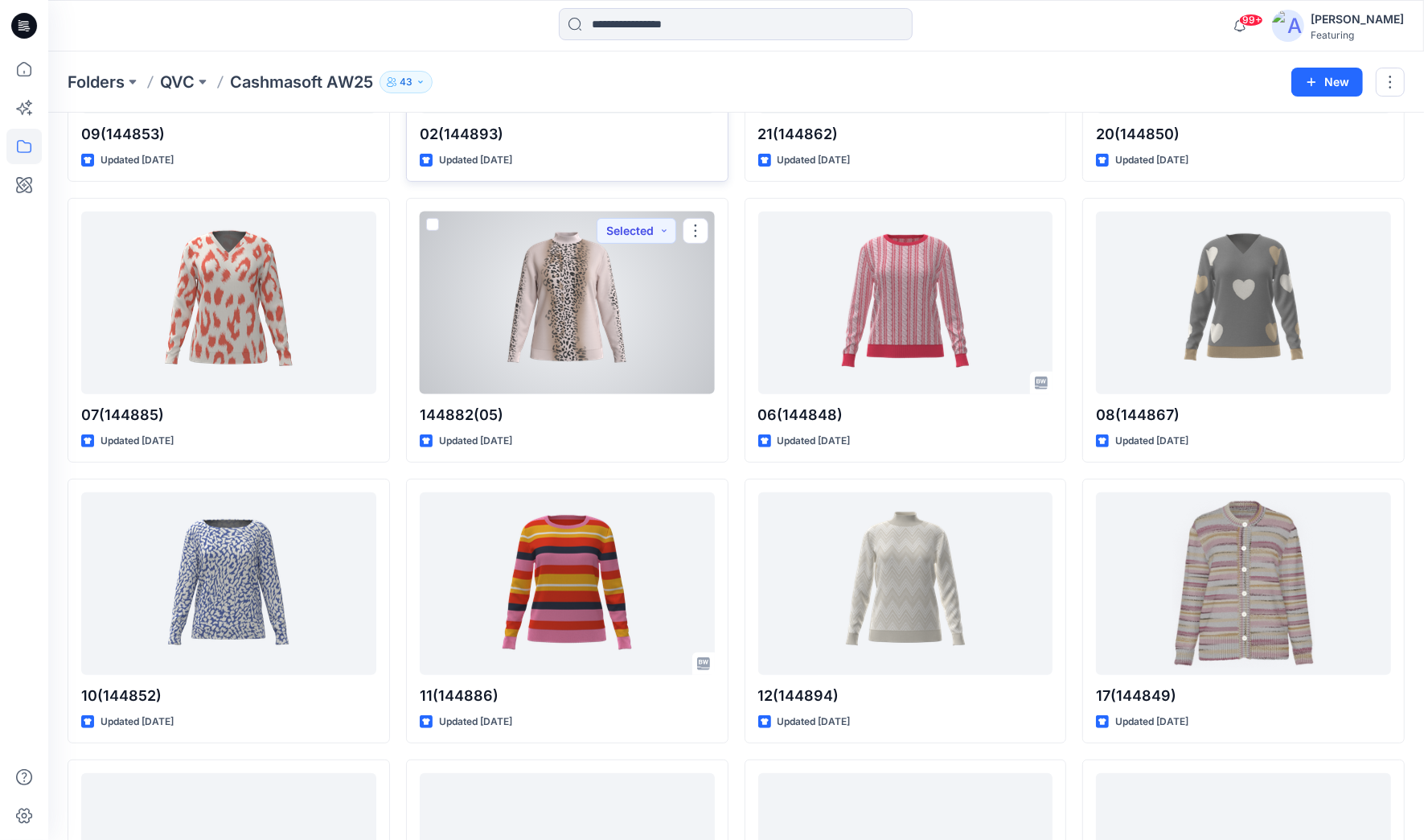
scroll to position [545, 0]
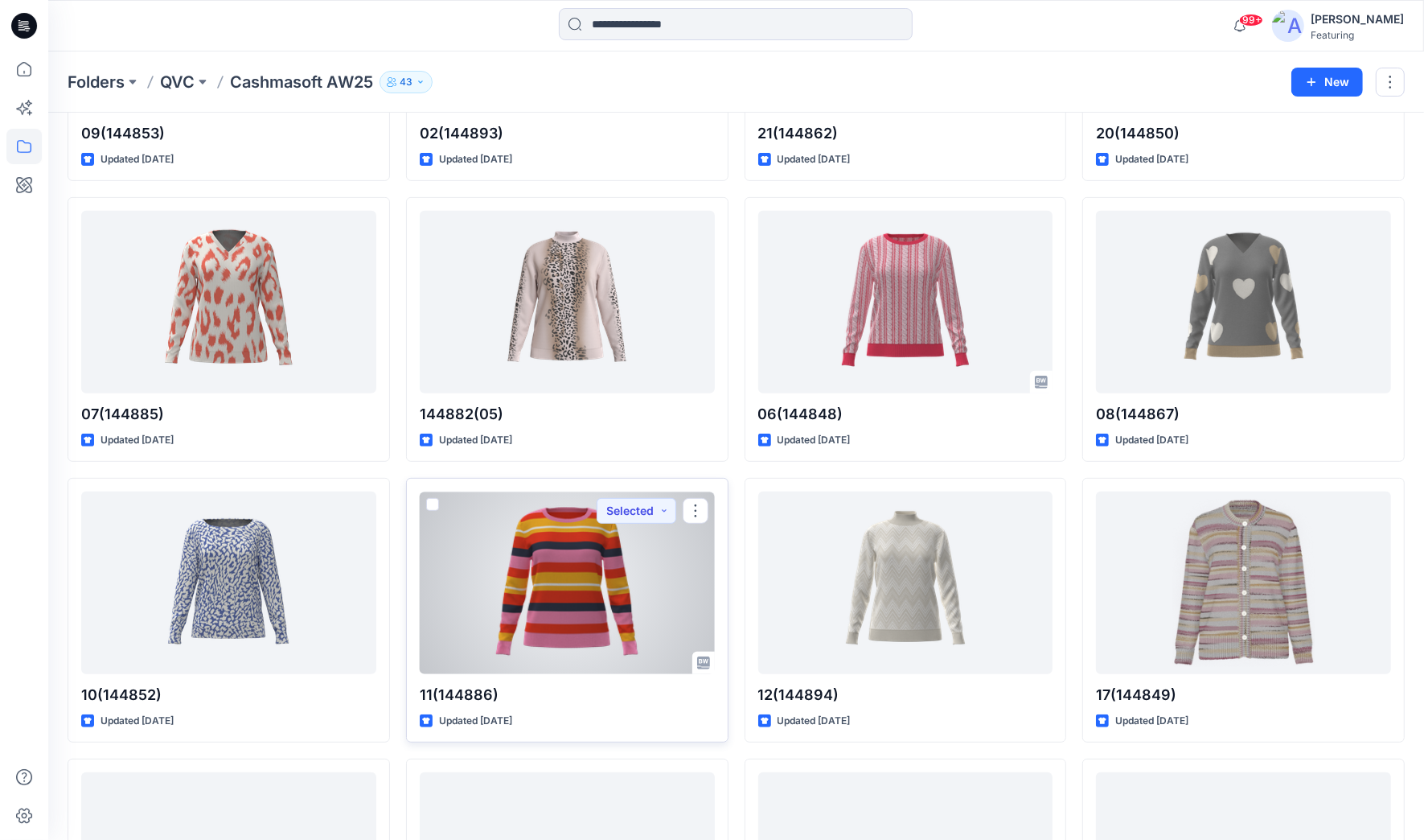
click at [499, 625] on div at bounding box center [568, 582] width 295 height 183
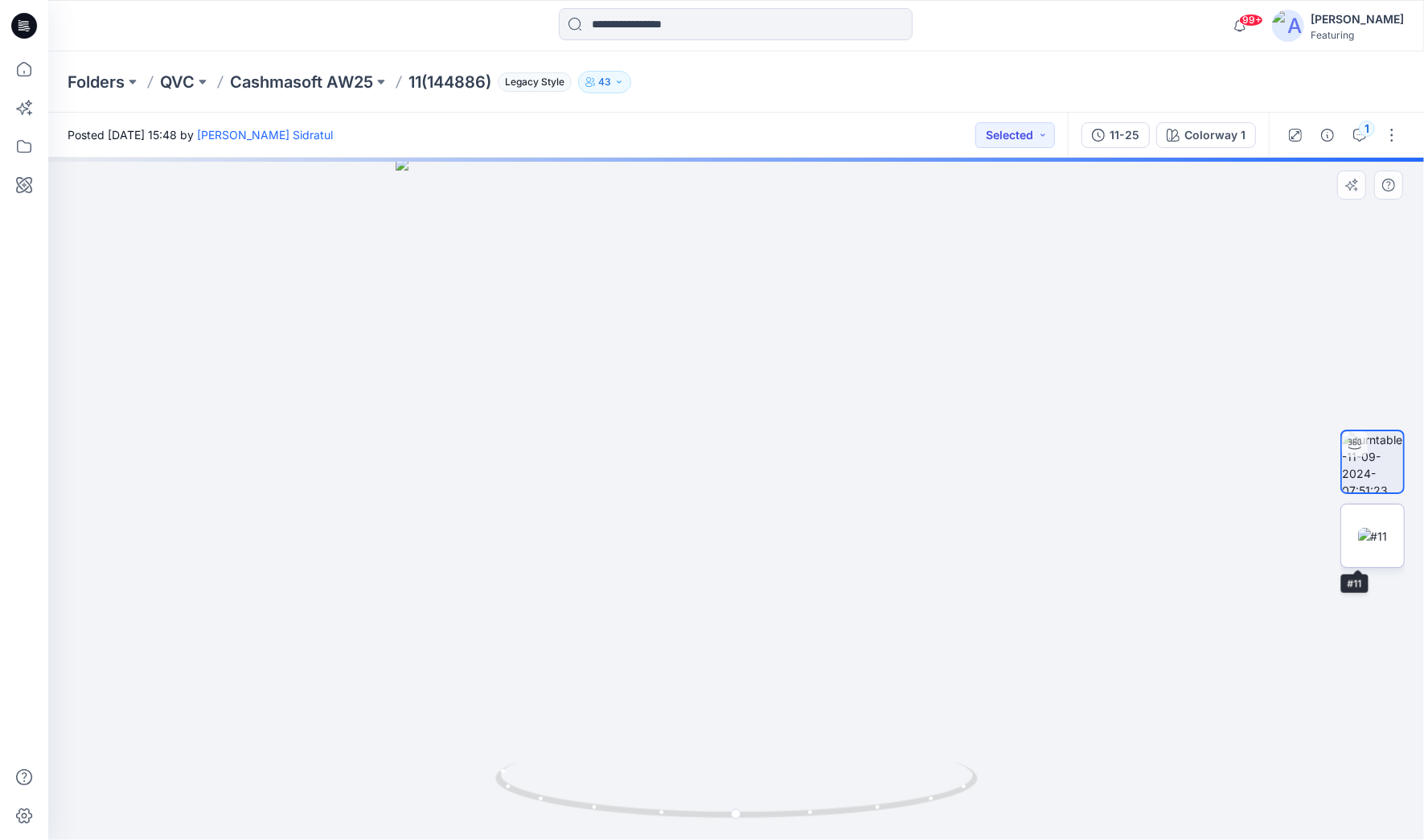
click at [1376, 541] on img at bounding box center [1373, 536] width 30 height 17
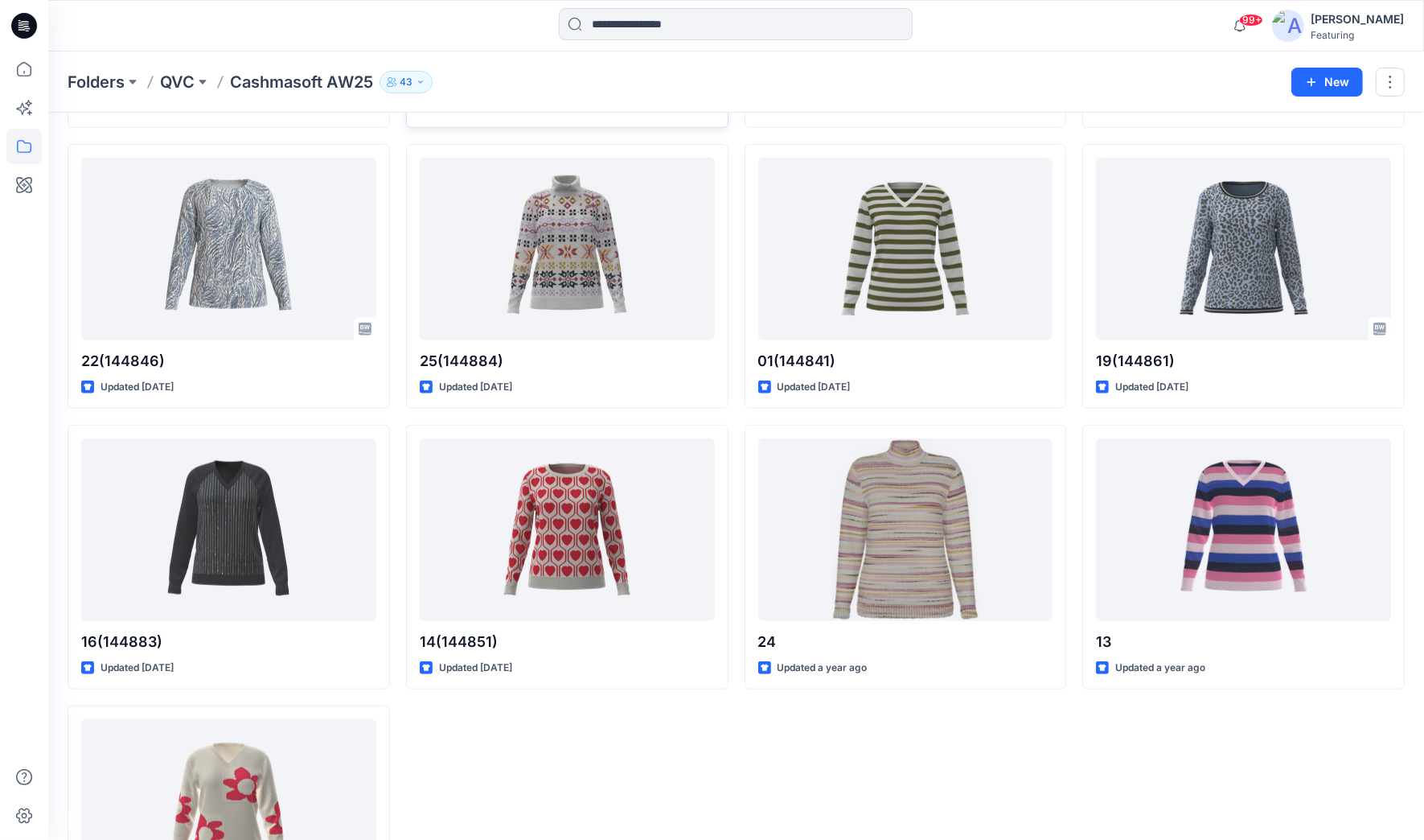
scroll to position [1155, 0]
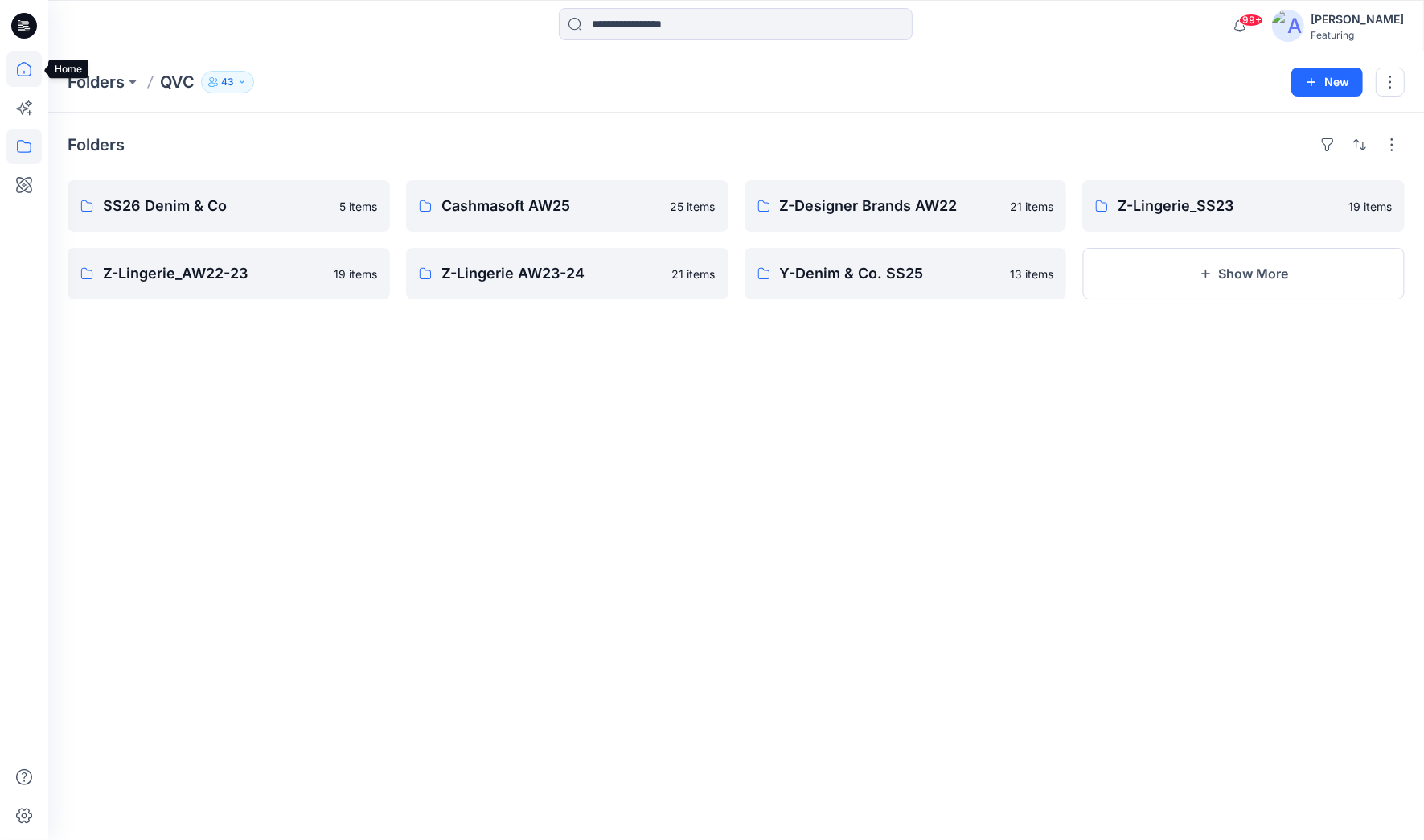
click at [21, 71] on icon at bounding box center [24, 69] width 35 height 35
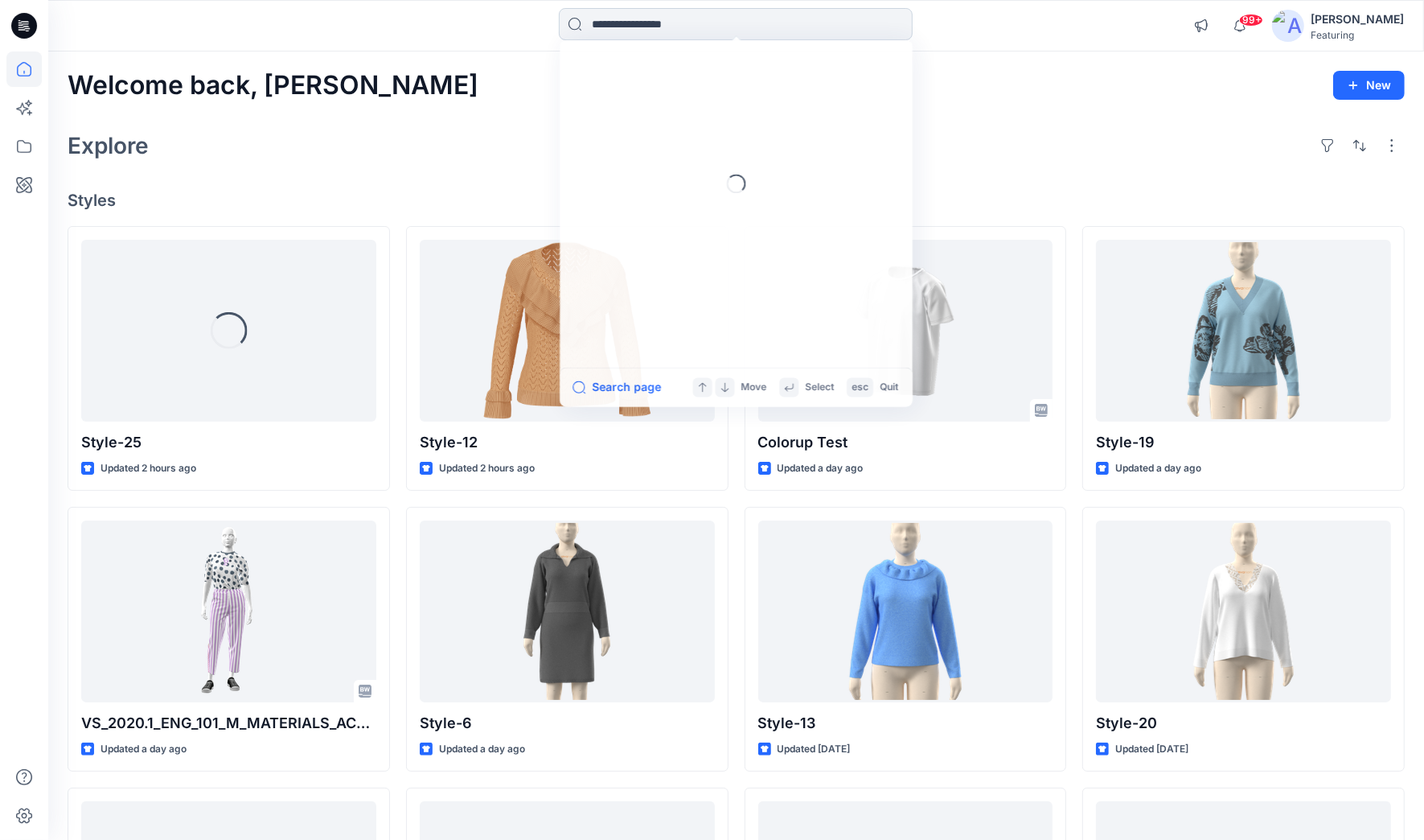
click at [628, 25] on input at bounding box center [735, 24] width 354 height 32
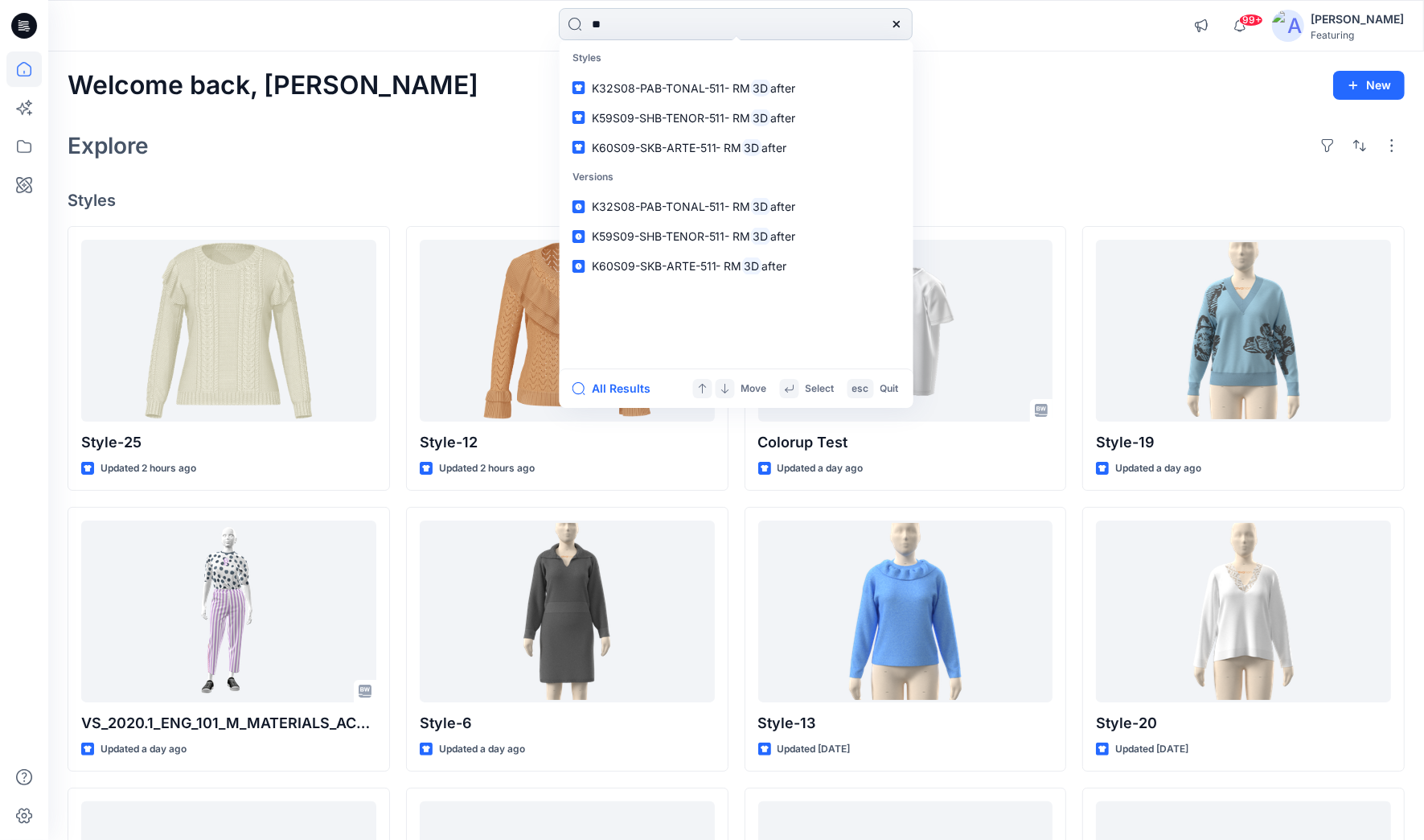
type input "*"
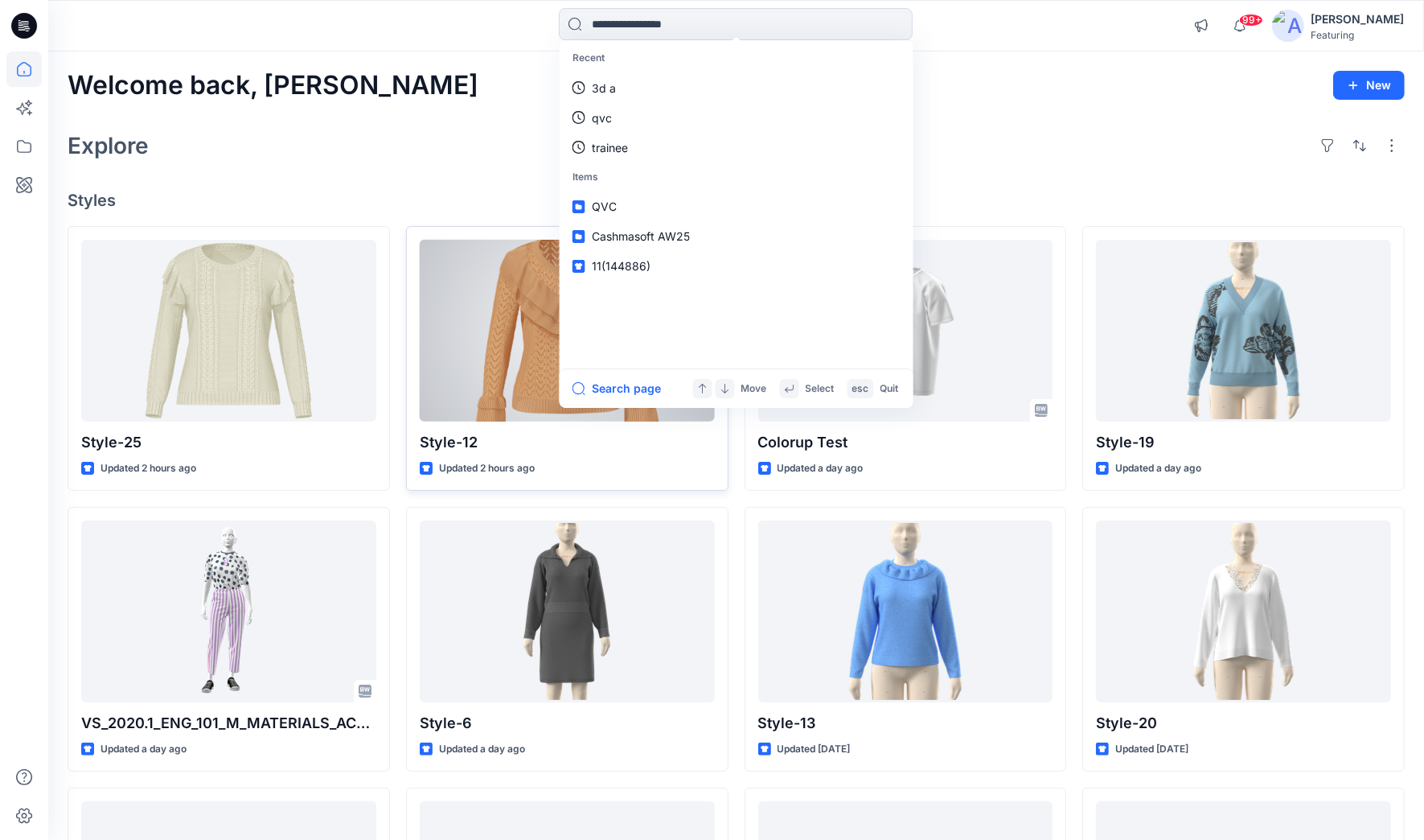
click at [508, 279] on div at bounding box center [568, 331] width 295 height 183
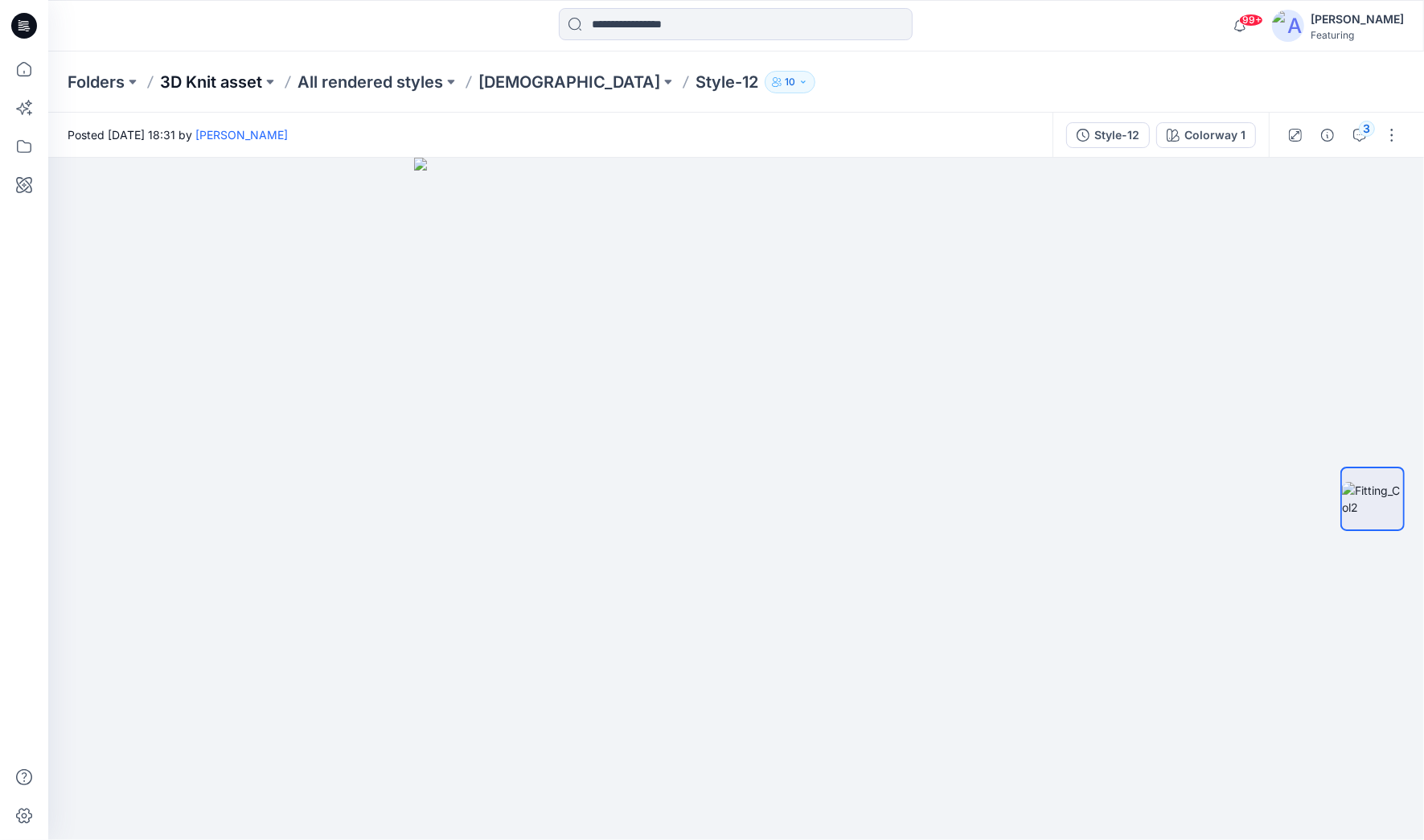
click at [212, 76] on p "3D Knit asset" at bounding box center [211, 81] width 103 height 22
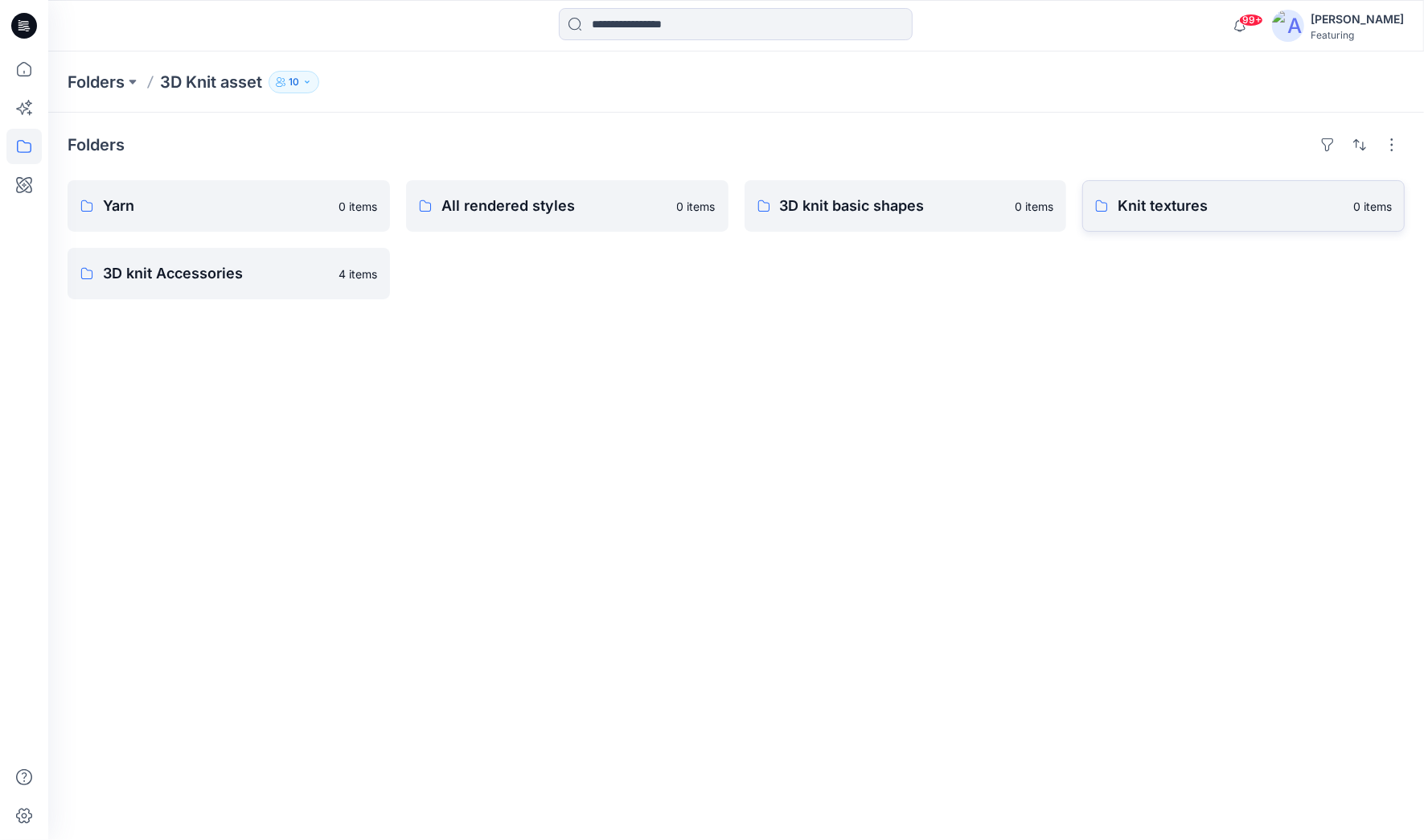
click at [1166, 199] on p "Knit textures" at bounding box center [1231, 205] width 226 height 22
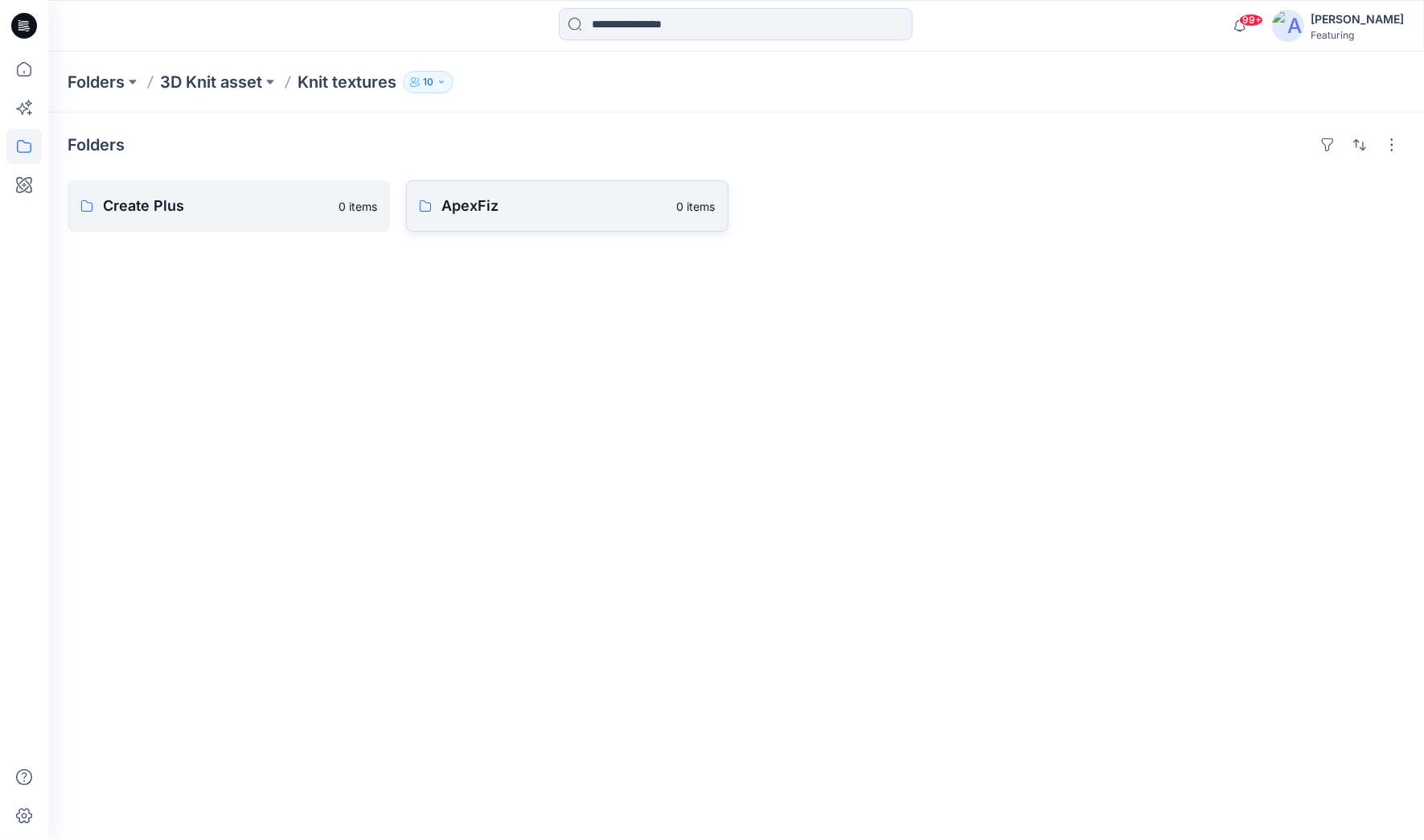
click at [490, 214] on p "ApexFiz" at bounding box center [555, 205] width 226 height 22
click at [503, 205] on p "12-14GG" at bounding box center [555, 205] width 226 height 22
click at [486, 203] on p "Cable" at bounding box center [558, 205] width 234 height 22
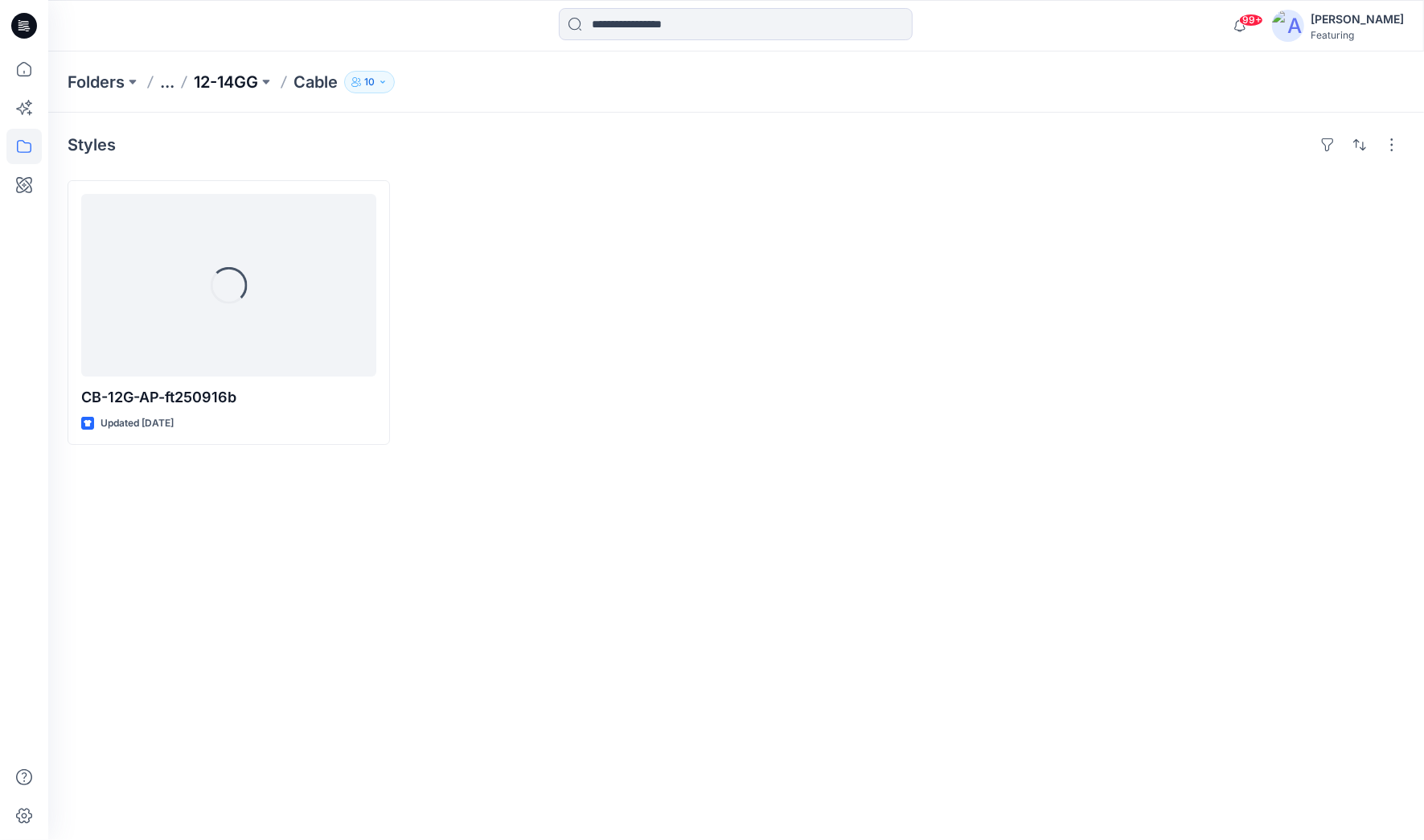
click at [216, 84] on p "12-14GG" at bounding box center [226, 81] width 64 height 22
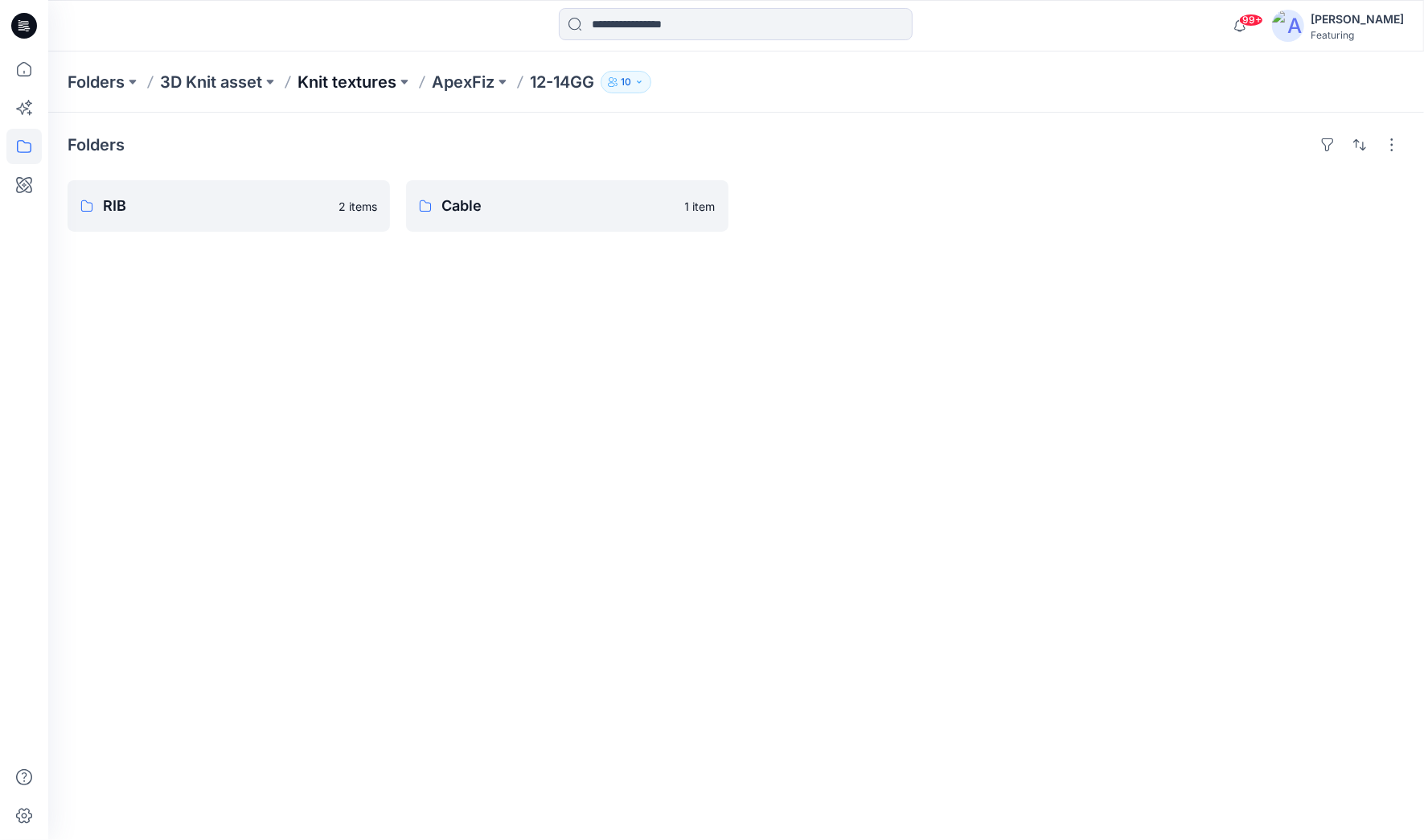
click at [342, 77] on p "Knit textures" at bounding box center [347, 81] width 99 height 22
click at [197, 215] on p "Create Plus" at bounding box center [216, 205] width 226 height 22
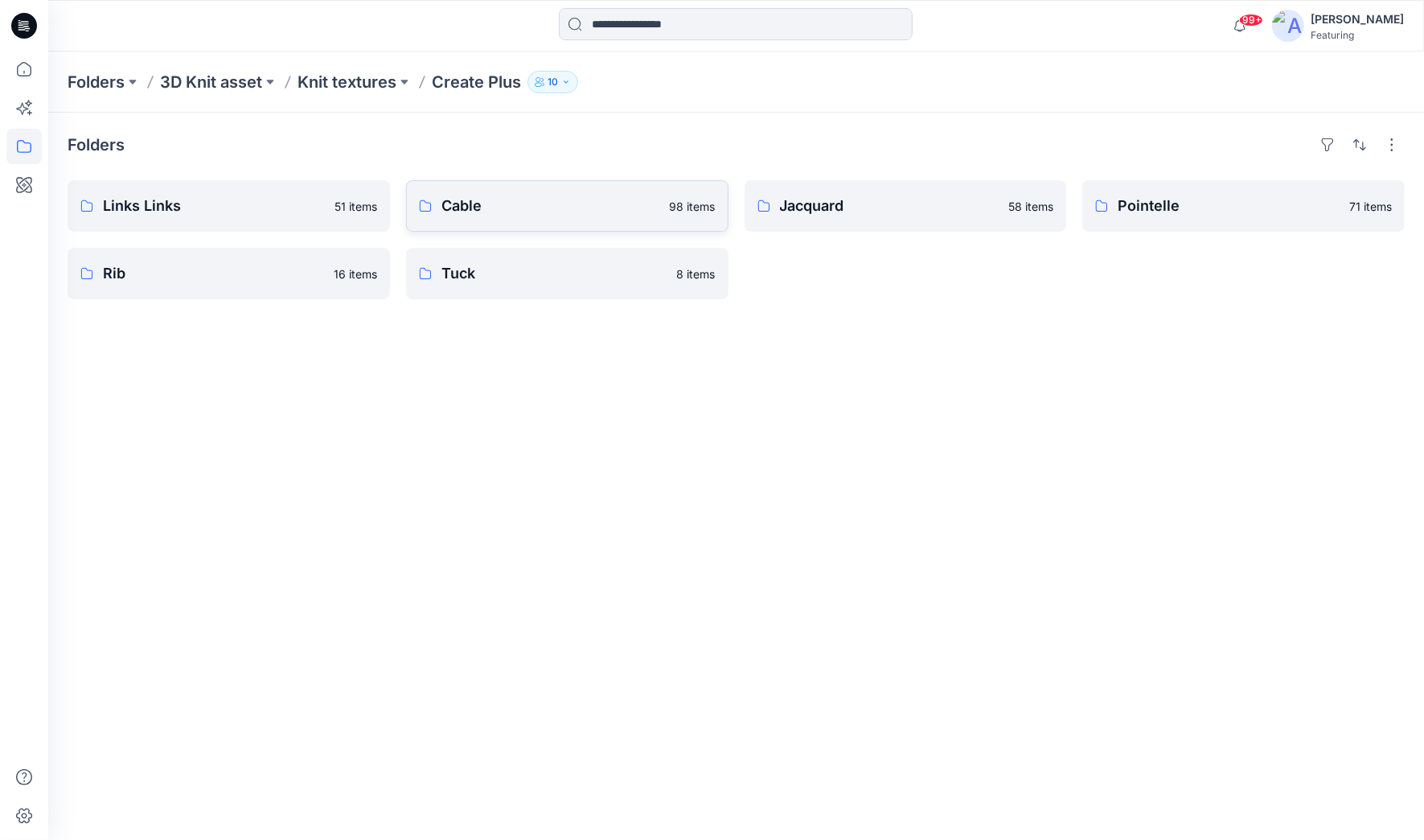
click at [463, 205] on p "Cable" at bounding box center [550, 205] width 219 height 22
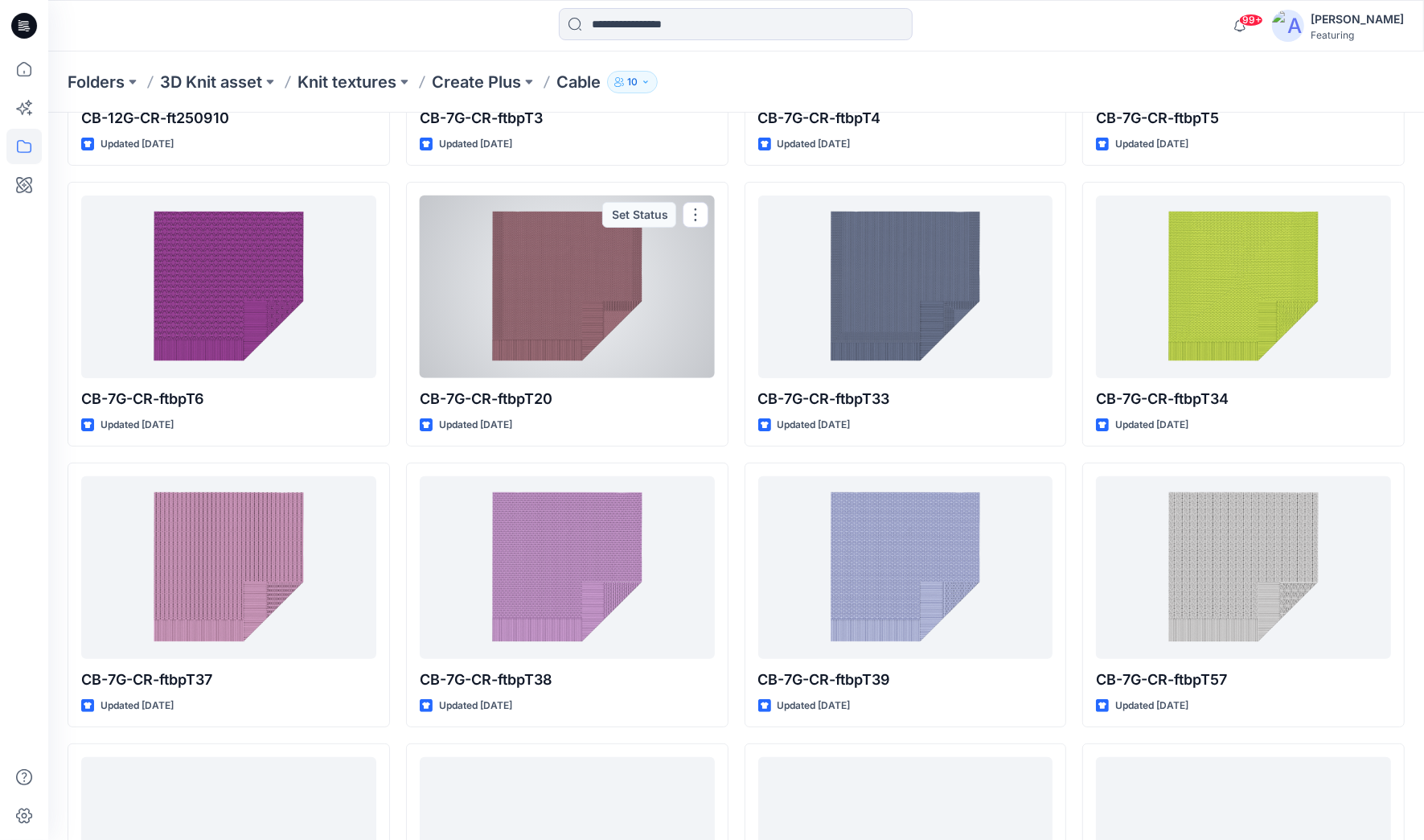
scroll to position [285, 0]
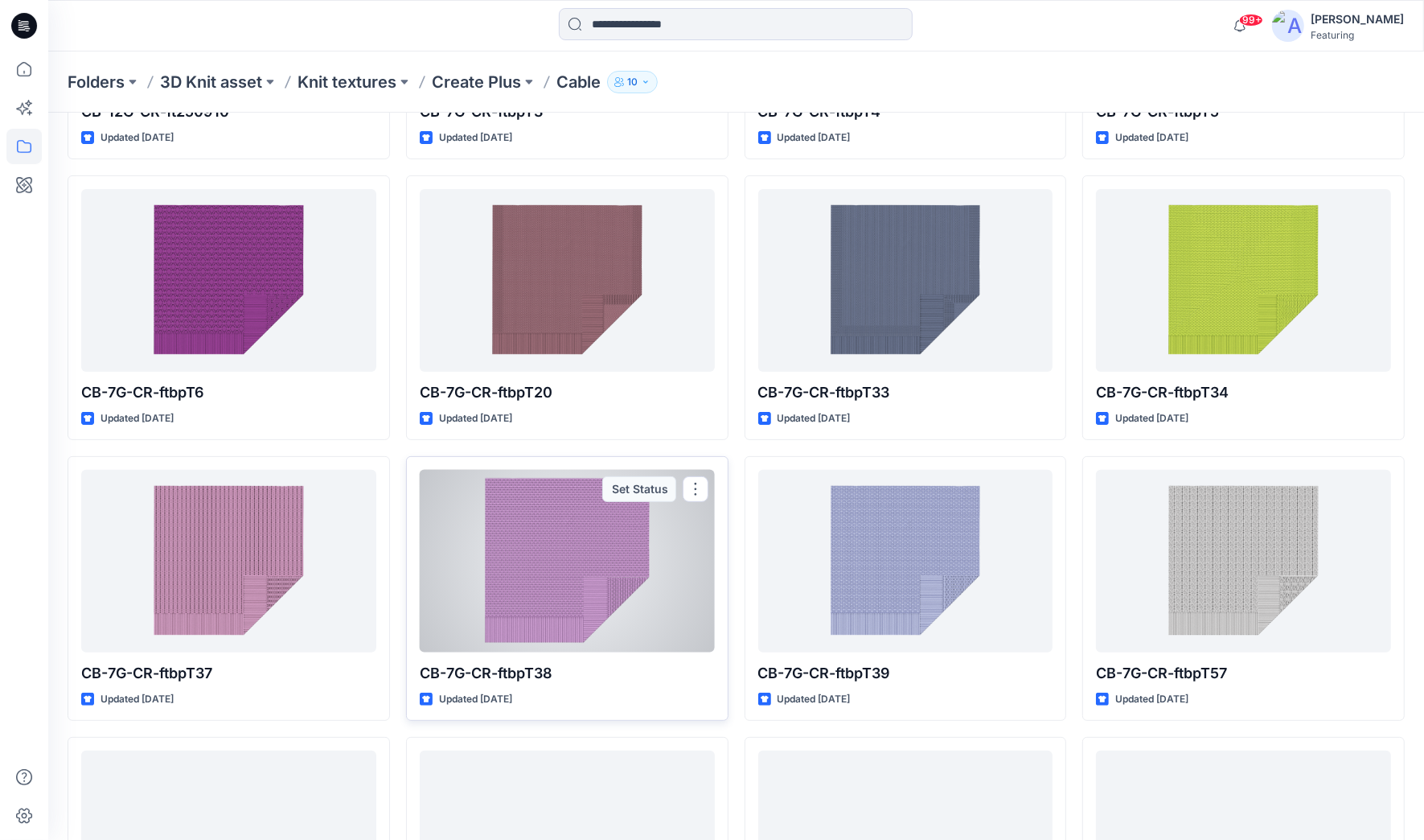
click at [591, 557] on div at bounding box center [568, 561] width 295 height 183
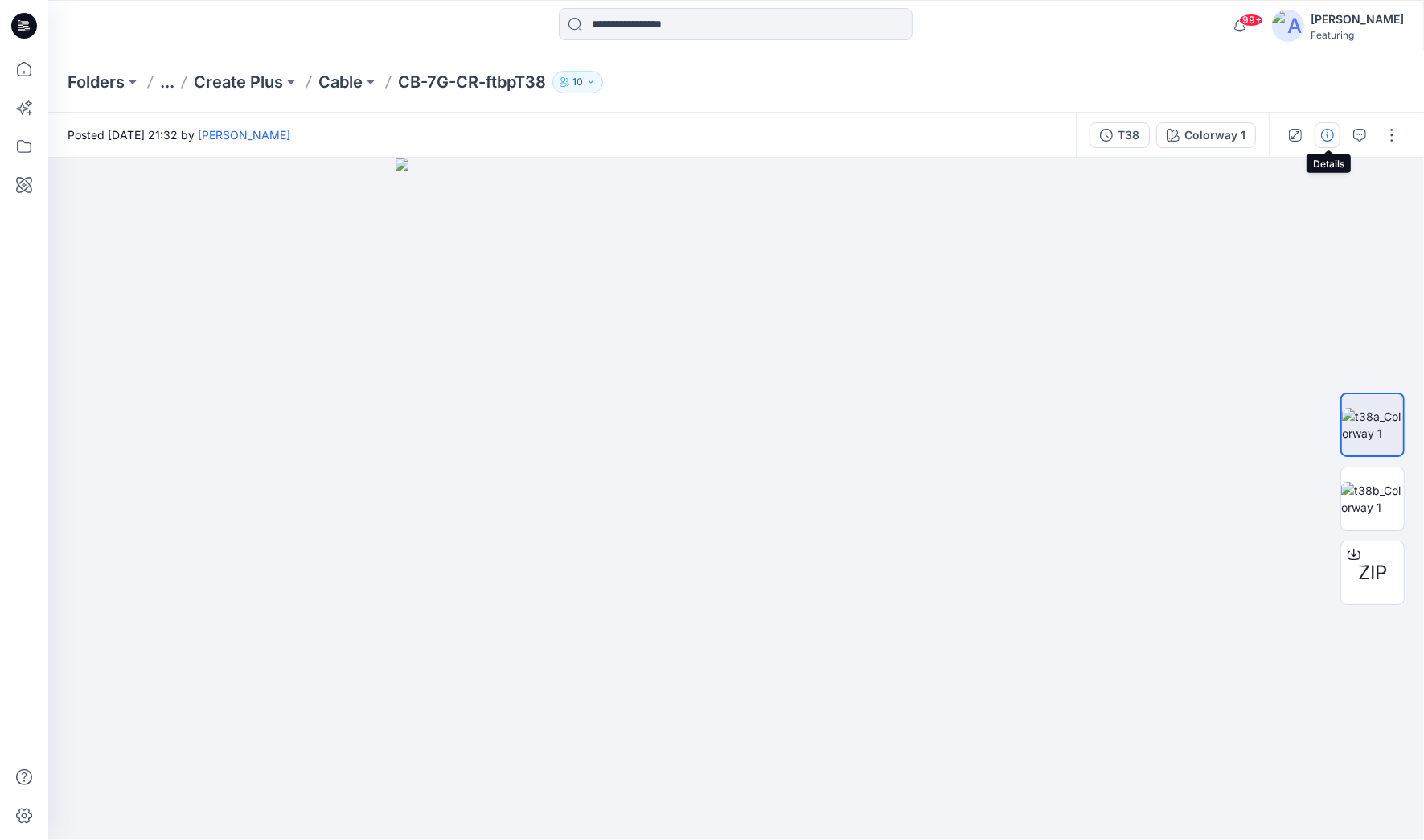
click at [1325, 135] on icon "button" at bounding box center [1328, 135] width 13 height 13
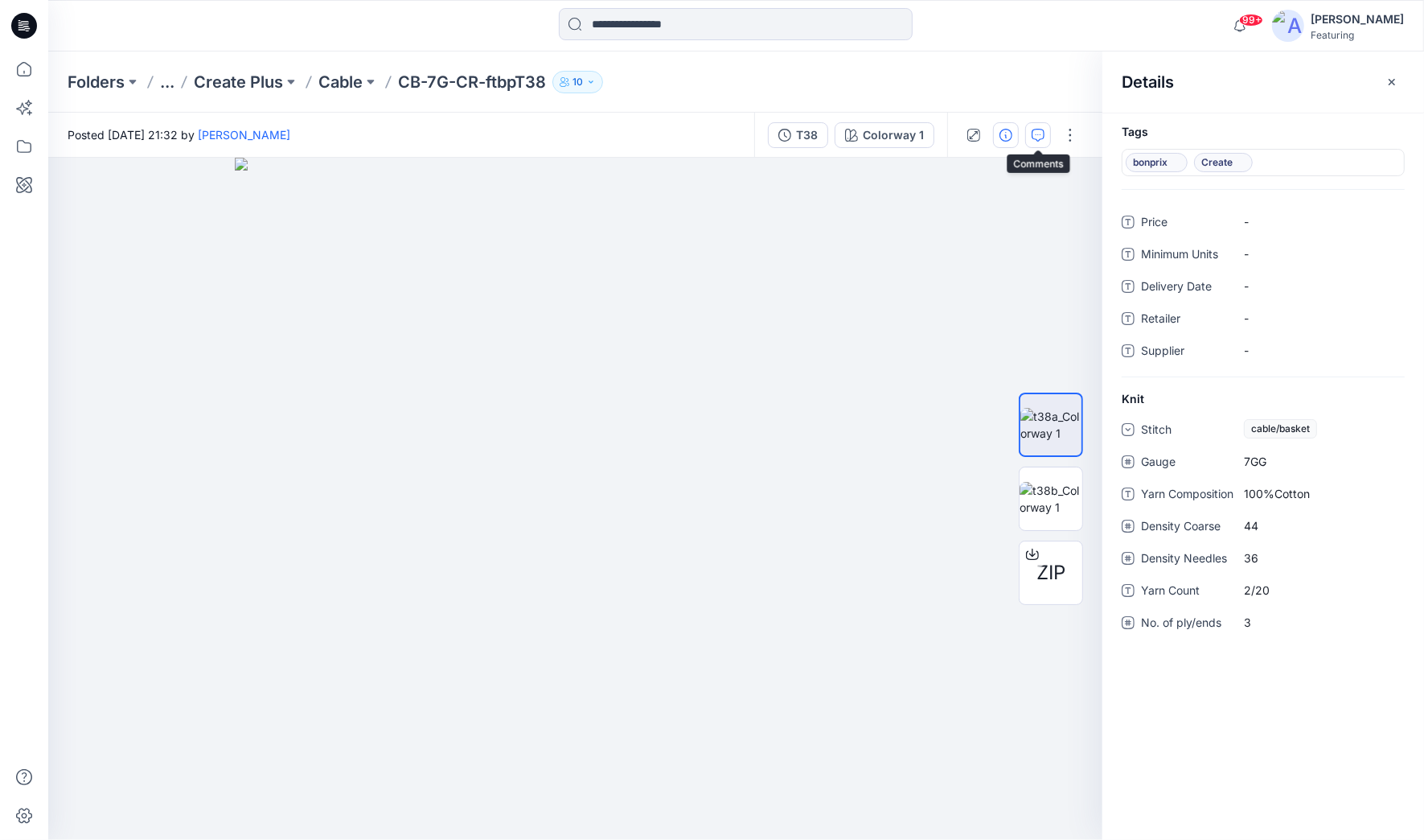
click at [1040, 140] on icon "button" at bounding box center [1038, 135] width 13 height 13
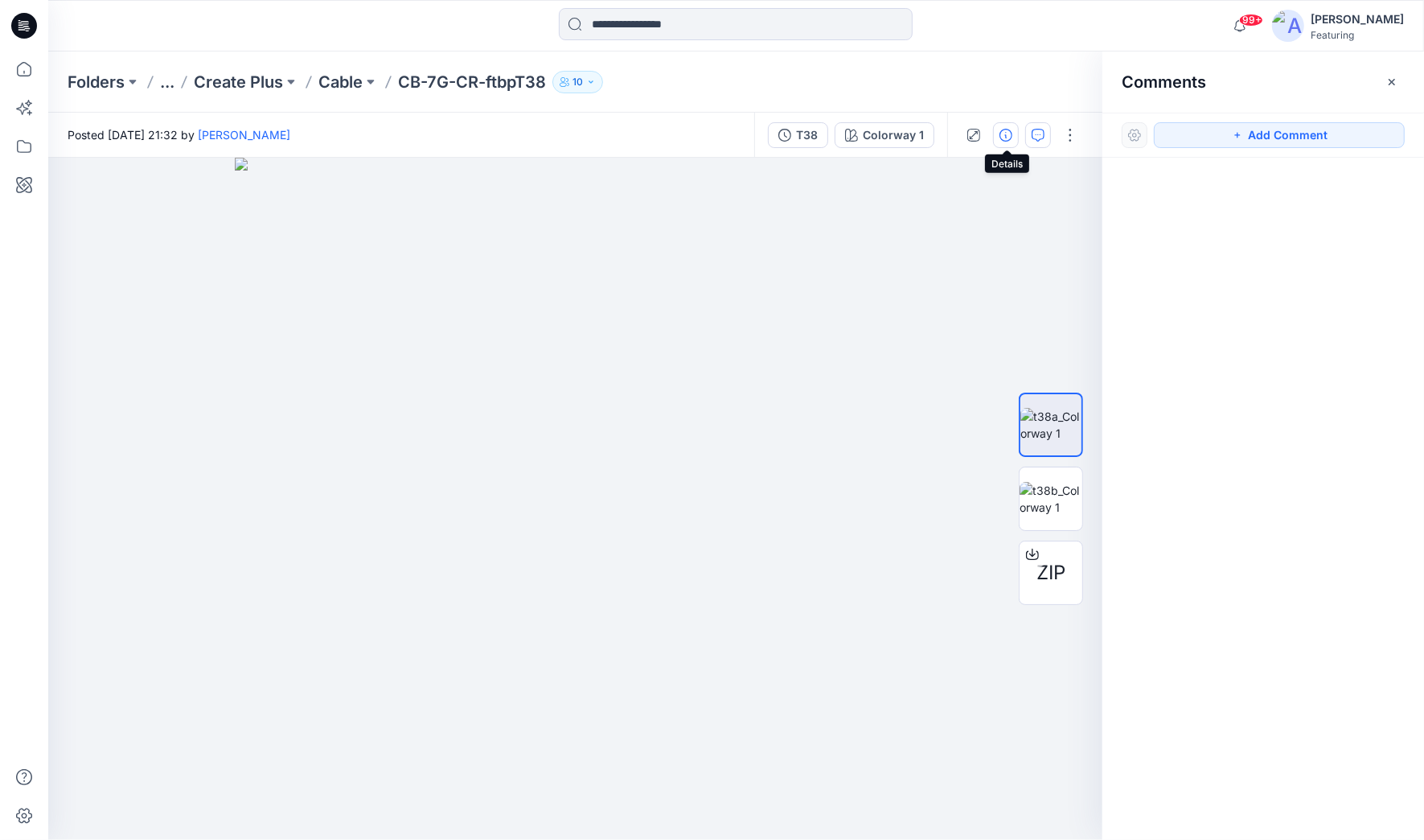
click at [1006, 140] on icon "button" at bounding box center [1006, 135] width 13 height 13
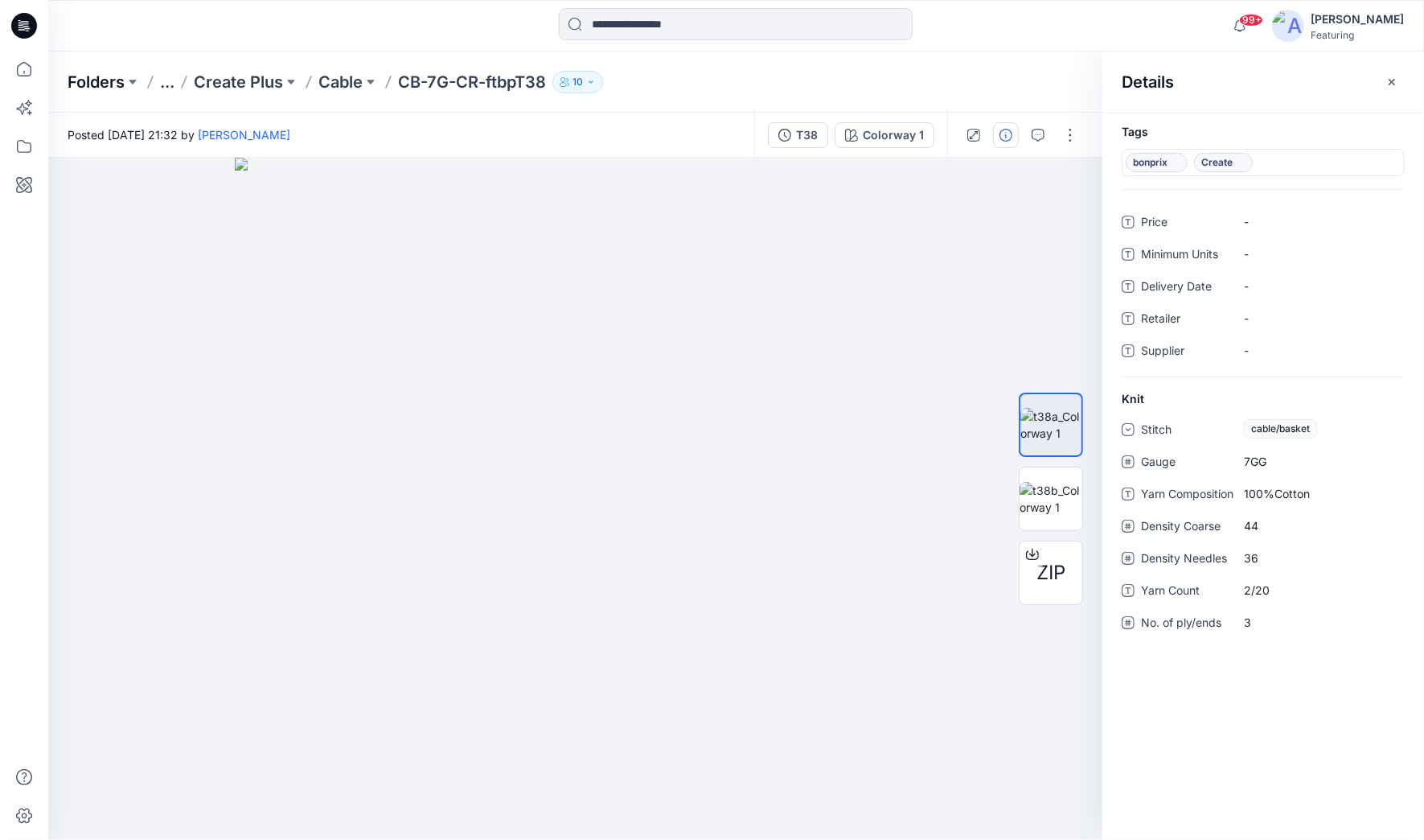
click at [100, 78] on p "Folders" at bounding box center [96, 81] width 57 height 22
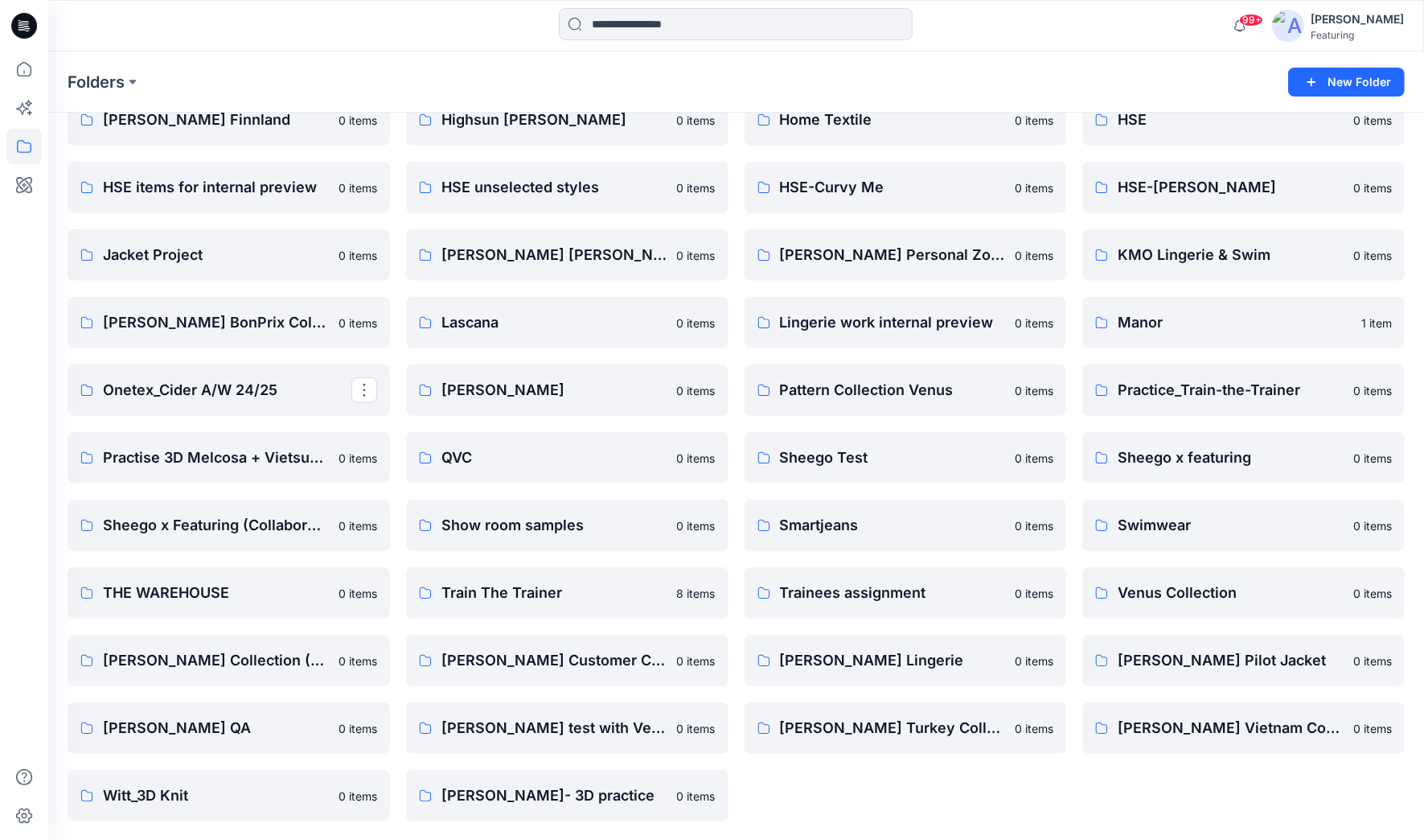
scroll to position [541, 0]
